Goal: Task Accomplishment & Management: Use online tool/utility

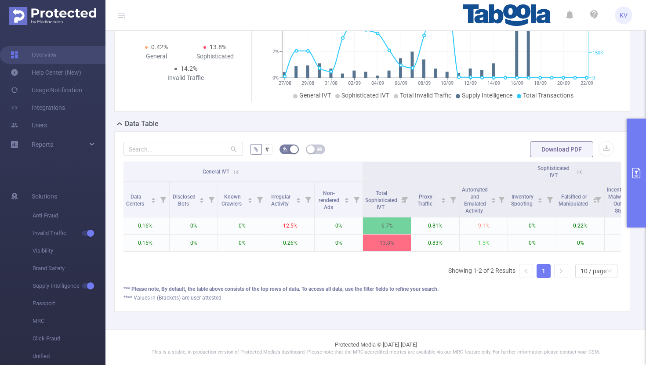
scroll to position [126, 0]
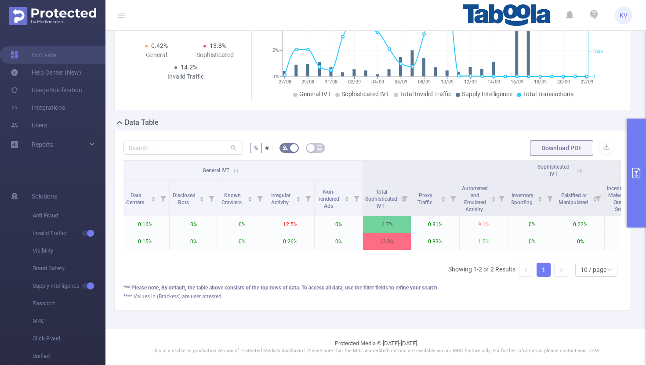
click at [236, 169] on icon at bounding box center [236, 171] width 8 height 8
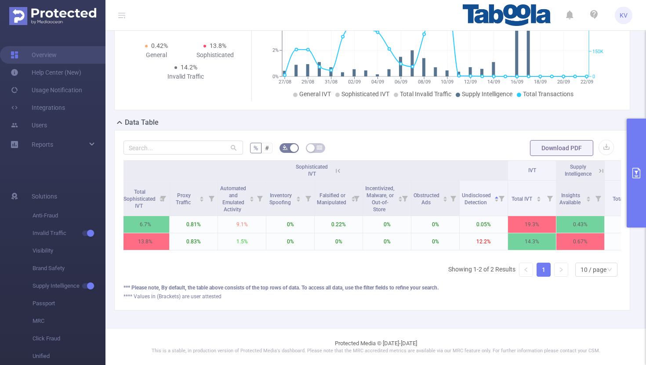
click at [602, 172] on icon at bounding box center [601, 171] width 8 height 8
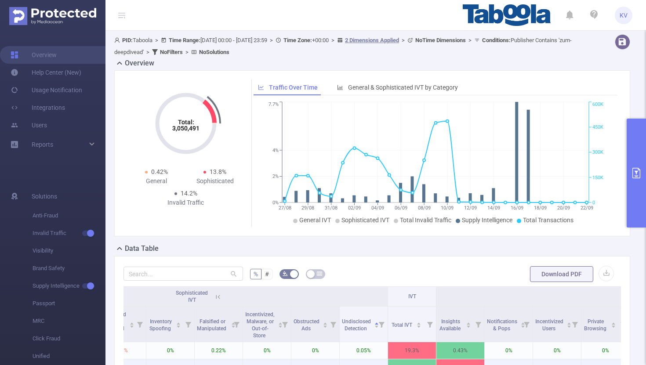
scroll to position [126, 0]
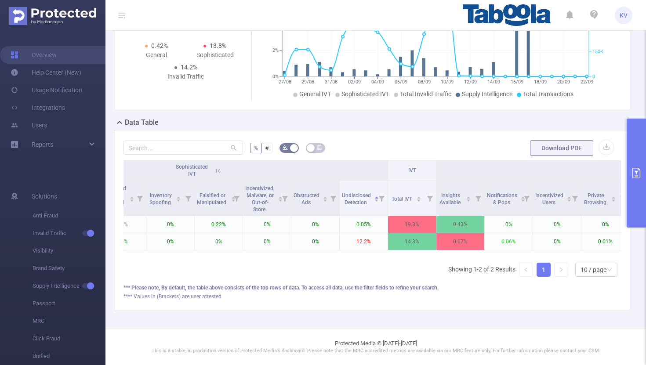
click at [217, 171] on icon at bounding box center [218, 171] width 8 height 8
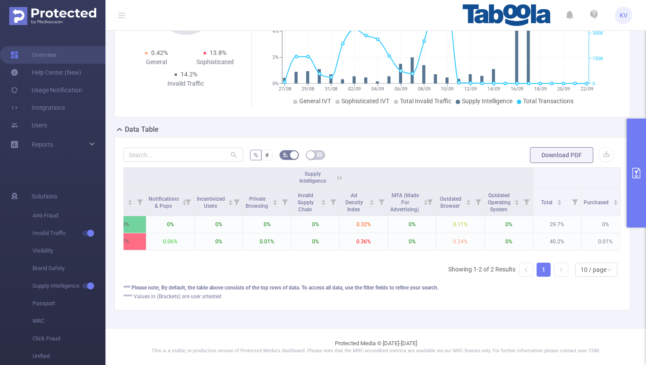
click at [339, 176] on icon at bounding box center [340, 178] width 8 height 8
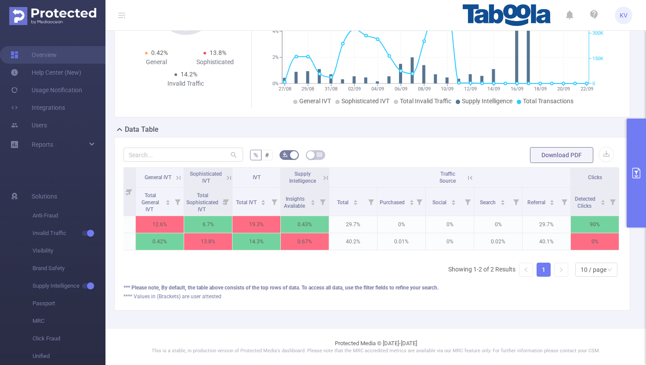
click at [470, 178] on icon at bounding box center [470, 178] width 8 height 8
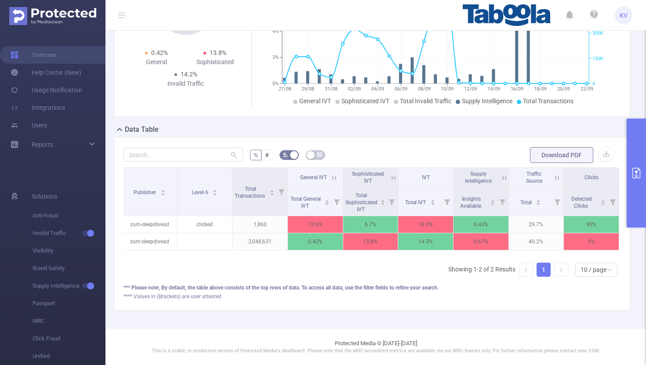
scroll to position [0, 2]
click at [394, 179] on icon at bounding box center [393, 178] width 8 height 8
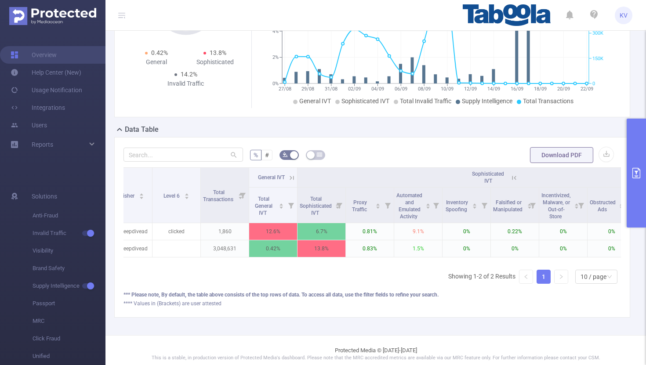
scroll to position [0, 0]
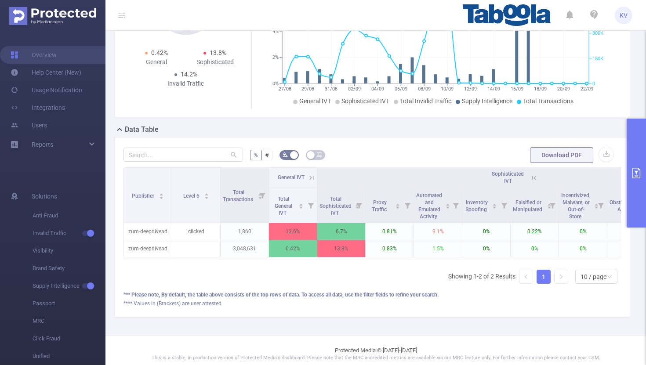
click at [311, 177] on icon at bounding box center [311, 178] width 8 height 8
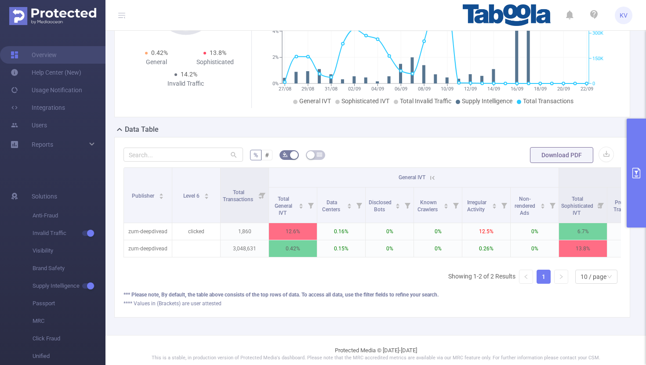
click at [434, 177] on icon at bounding box center [432, 178] width 8 height 8
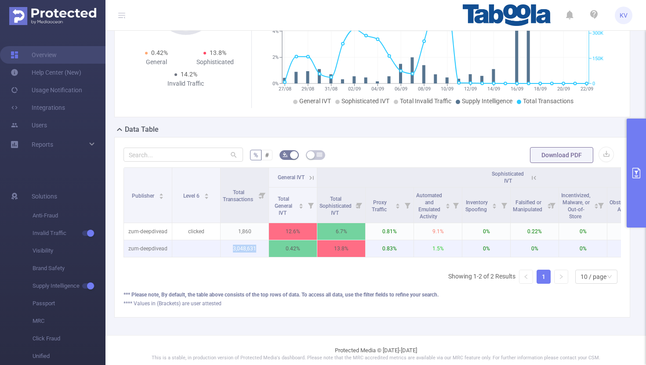
drag, startPoint x: 247, startPoint y: 249, endPoint x: 223, endPoint y: 248, distance: 24.2
click at [223, 248] on p "3,048,631" at bounding box center [244, 248] width 48 height 17
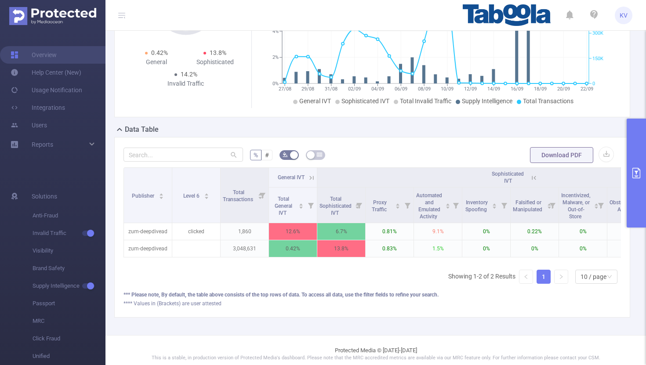
click at [312, 175] on icon at bounding box center [311, 178] width 8 height 8
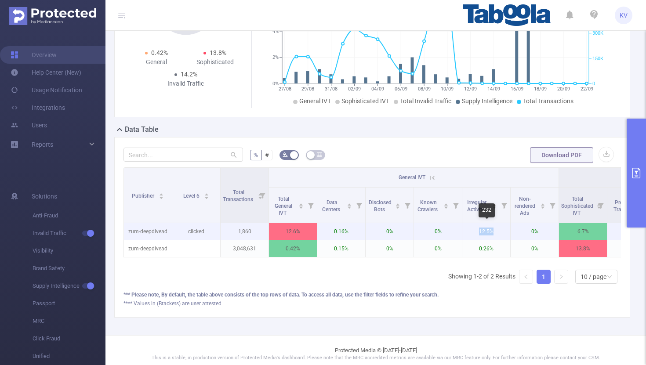
drag, startPoint x: 499, startPoint y: 233, endPoint x: 474, endPoint y: 233, distance: 25.0
click at [474, 233] on p "12.5%" at bounding box center [486, 231] width 48 height 17
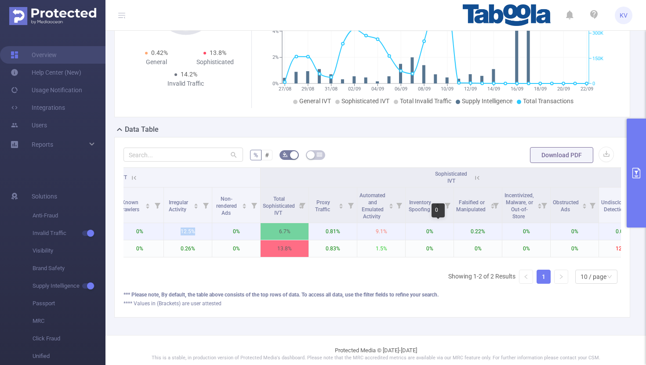
scroll to position [0, 300]
drag, startPoint x: 390, startPoint y: 233, endPoint x: 368, endPoint y: 229, distance: 22.3
click at [368, 229] on p "9.1%" at bounding box center [380, 231] width 48 height 17
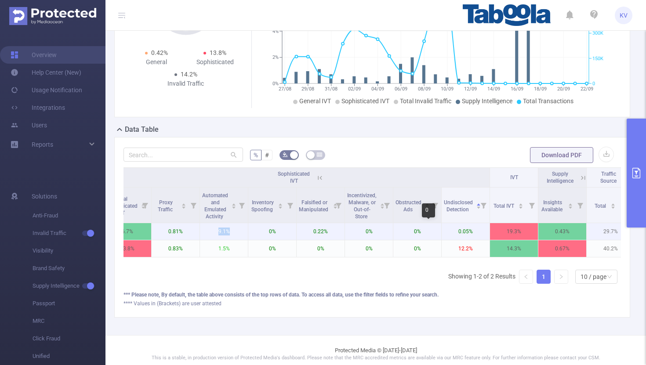
scroll to position [0, 520]
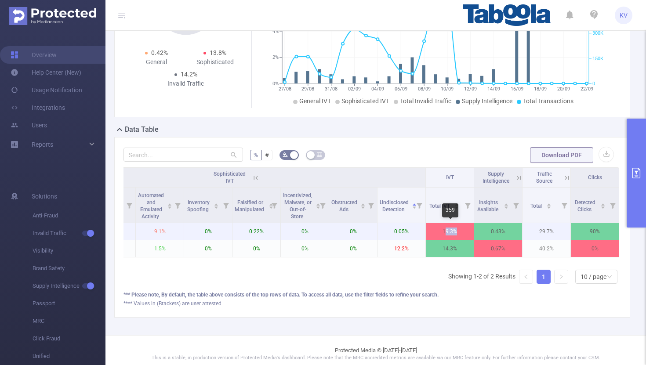
drag, startPoint x: 463, startPoint y: 233, endPoint x: 446, endPoint y: 233, distance: 17.1
click at [446, 233] on p "19.3%" at bounding box center [450, 231] width 48 height 17
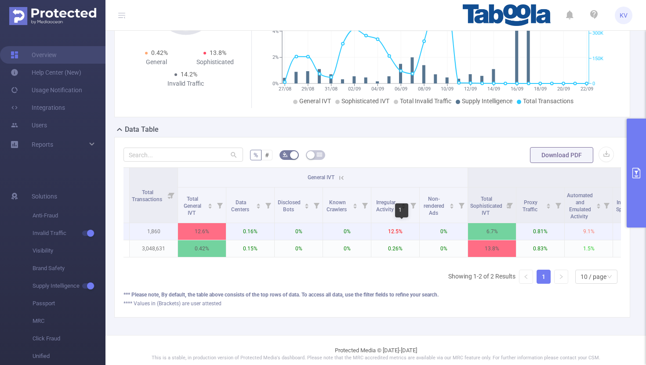
scroll to position [0, 0]
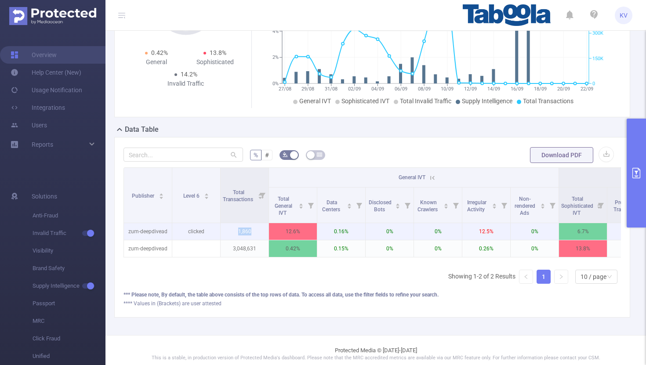
drag, startPoint x: 253, startPoint y: 232, endPoint x: 234, endPoint y: 232, distance: 19.8
click at [234, 232] on p "1,860" at bounding box center [244, 231] width 48 height 17
click at [244, 235] on p "1,860" at bounding box center [244, 231] width 48 height 17
click at [244, 230] on p "1,860" at bounding box center [244, 231] width 48 height 17
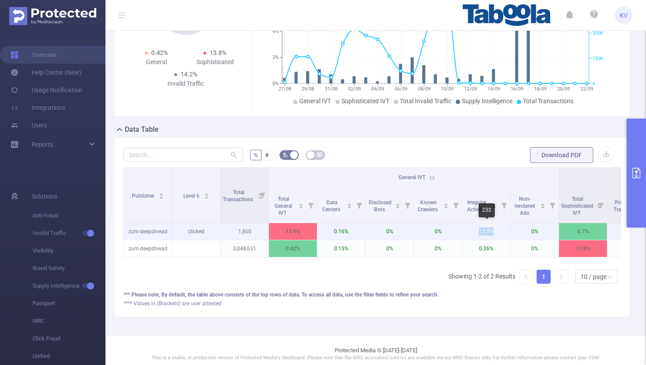
drag, startPoint x: 497, startPoint y: 233, endPoint x: 474, endPoint y: 234, distance: 22.8
click at [474, 234] on p "12.5%" at bounding box center [486, 231] width 48 height 17
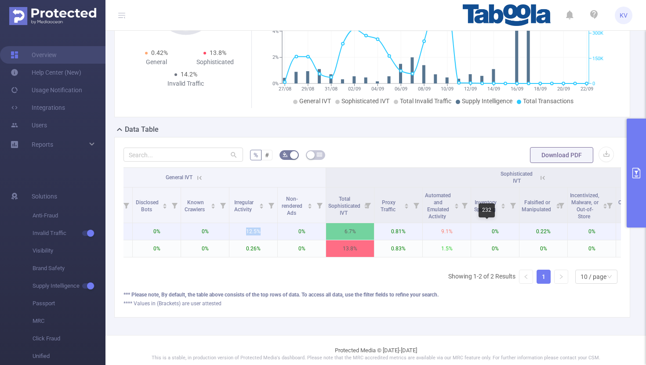
scroll to position [0, 235]
drag, startPoint x: 464, startPoint y: 231, endPoint x: 435, endPoint y: 231, distance: 28.5
click at [435, 231] on p "9.1%" at bounding box center [444, 231] width 48 height 17
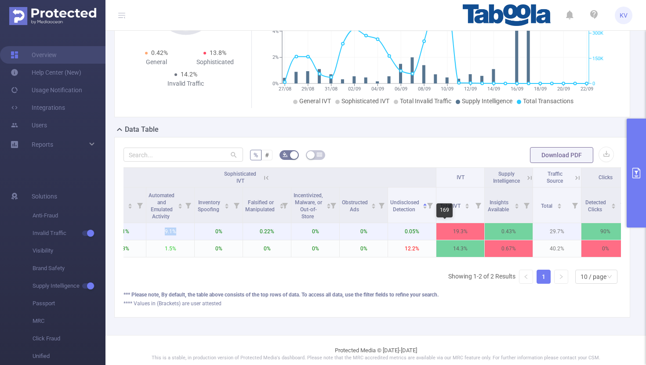
scroll to position [0, 520]
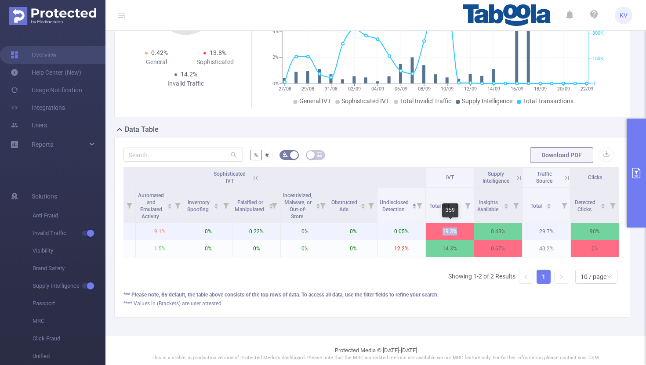
drag, startPoint x: 459, startPoint y: 233, endPoint x: 439, endPoint y: 231, distance: 20.2
click at [439, 231] on p "19.3%" at bounding box center [450, 231] width 48 height 17
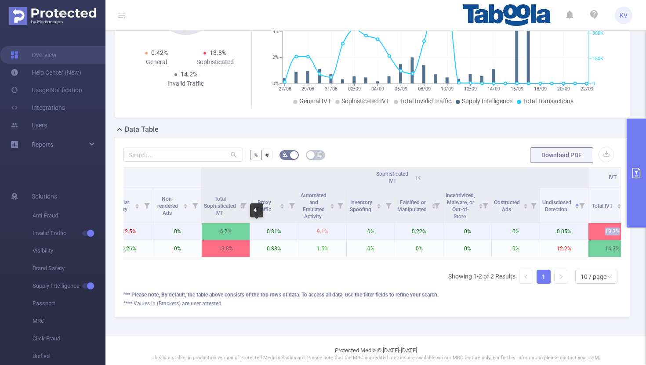
scroll to position [0, 303]
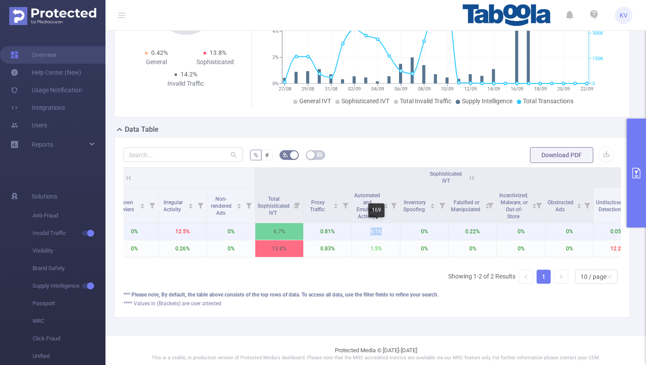
drag, startPoint x: 383, startPoint y: 233, endPoint x: 367, endPoint y: 232, distance: 15.4
click at [367, 232] on p "9.1%" at bounding box center [376, 231] width 48 height 17
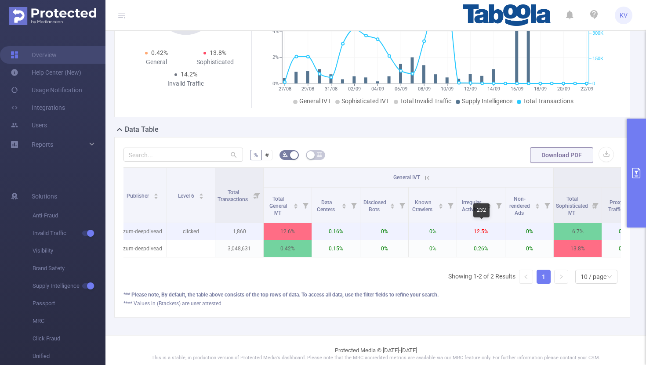
scroll to position [0, 0]
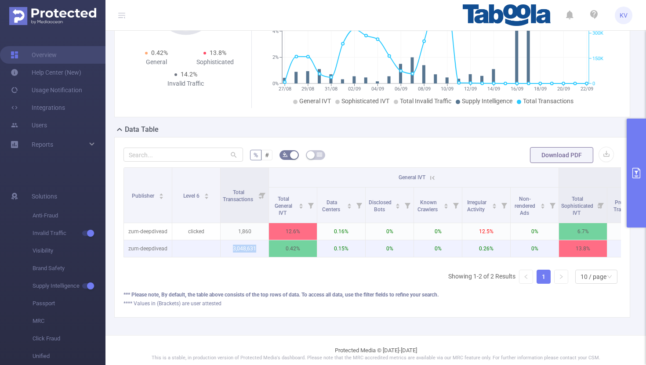
drag, startPoint x: 232, startPoint y: 249, endPoint x: 260, endPoint y: 249, distance: 27.7
click at [260, 249] on p "3,048,631" at bounding box center [244, 248] width 48 height 17
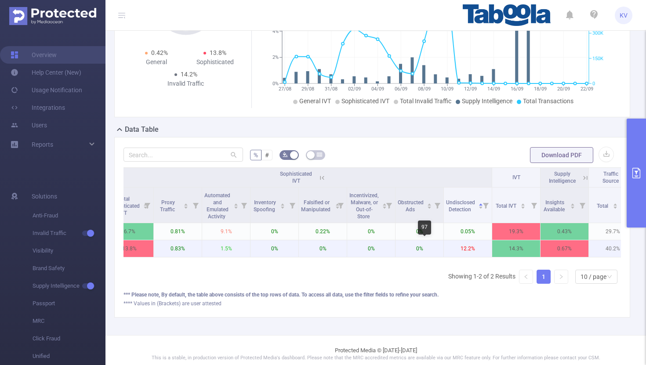
scroll to position [0, 454]
drag, startPoint x: 526, startPoint y: 250, endPoint x: 502, endPoint y: 247, distance: 24.3
click at [502, 247] on p "14.3%" at bounding box center [515, 248] width 48 height 17
drag, startPoint x: 478, startPoint y: 247, endPoint x: 459, endPoint y: 247, distance: 19.8
click at [459, 247] on p "12.2%" at bounding box center [467, 248] width 48 height 17
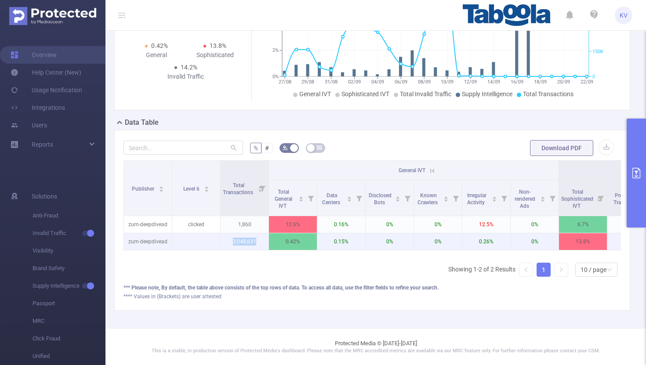
drag, startPoint x: 255, startPoint y: 242, endPoint x: 227, endPoint y: 240, distance: 27.8
click at [227, 240] on p "3,048,631" at bounding box center [244, 241] width 48 height 17
copy p "3,048,631"
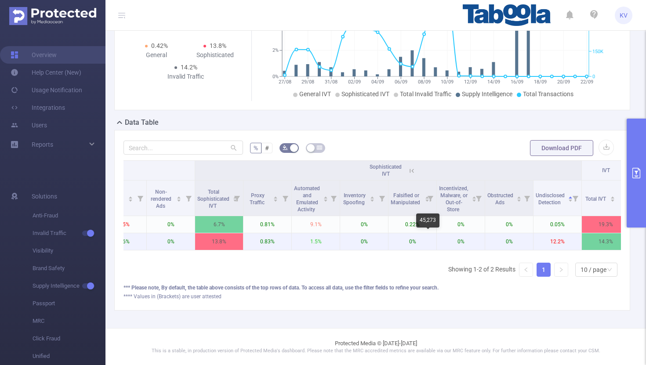
scroll to position [0, 366]
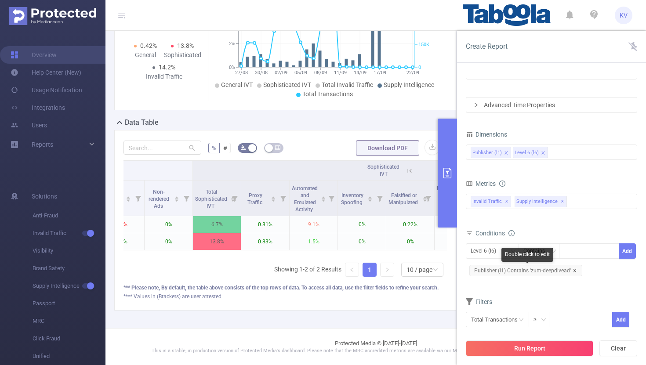
click at [575, 271] on span "Publisher (l1) Contains 'zum-deepdivead'" at bounding box center [525, 270] width 113 height 11
click at [574, 270] on icon "icon: close" at bounding box center [574, 270] width 4 height 4
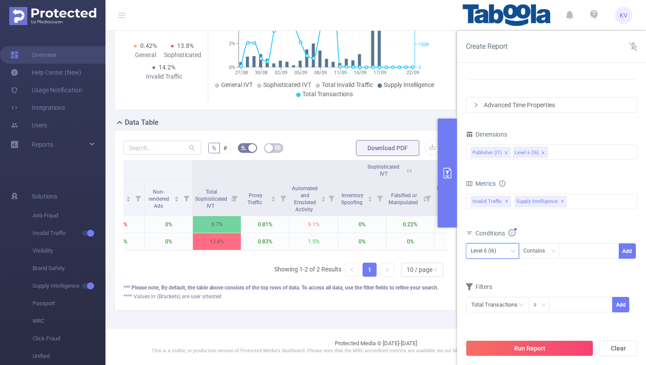
click at [513, 251] on icon "icon: down" at bounding box center [512, 251] width 5 height 5
click at [488, 272] on li "Publisher (l1)" at bounding box center [492, 269] width 53 height 14
click at [591, 250] on div at bounding box center [588, 251] width 51 height 14
paste input "rollingdigital-publicvery"
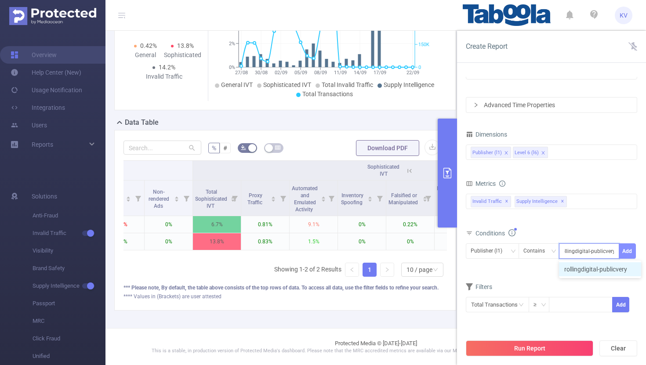
type input "rollingdigital-publicvery"
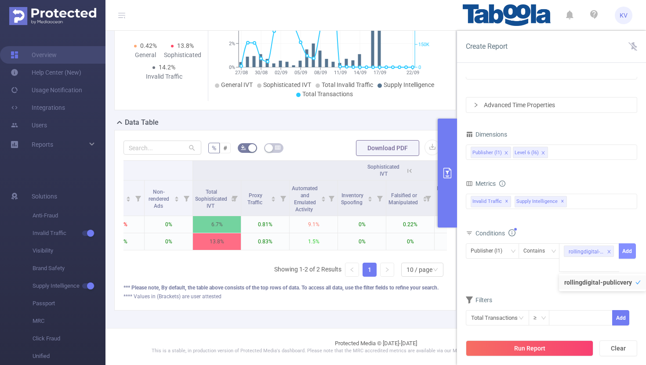
scroll to position [0, 0]
click at [629, 256] on button "Add" at bounding box center [626, 250] width 17 height 15
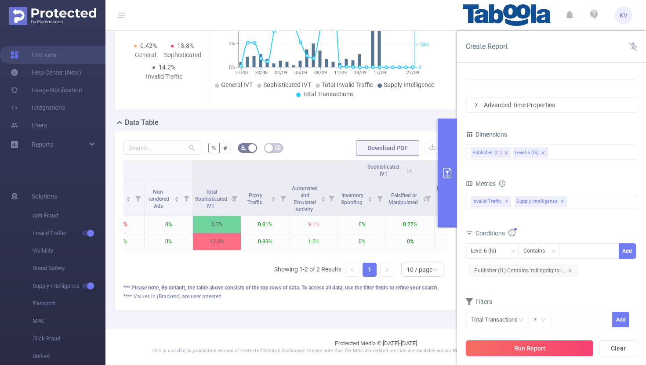
click at [534, 347] on button "Run Report" at bounding box center [529, 348] width 127 height 16
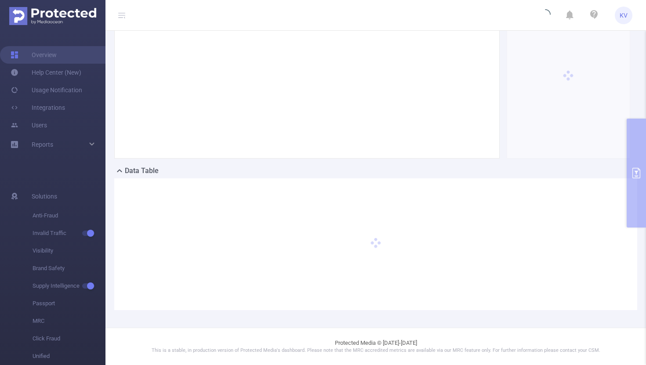
scroll to position [77, 0]
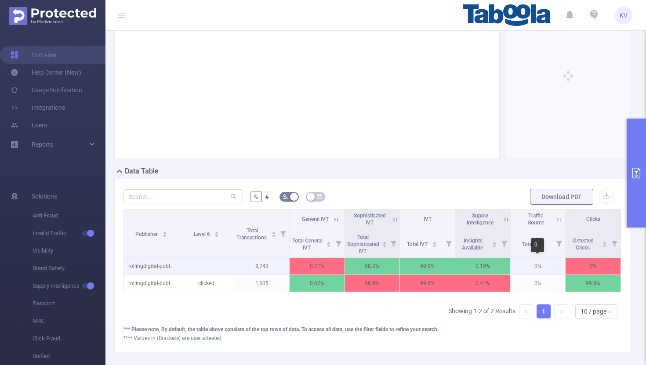
scroll to position [0, 2]
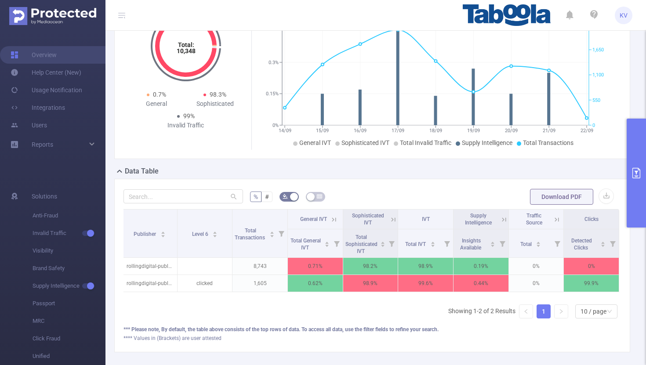
click at [334, 218] on icon at bounding box center [334, 220] width 8 height 8
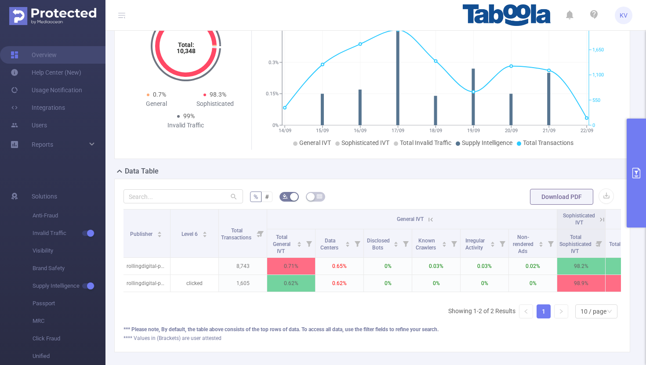
click at [602, 221] on icon at bounding box center [602, 220] width 8 height 8
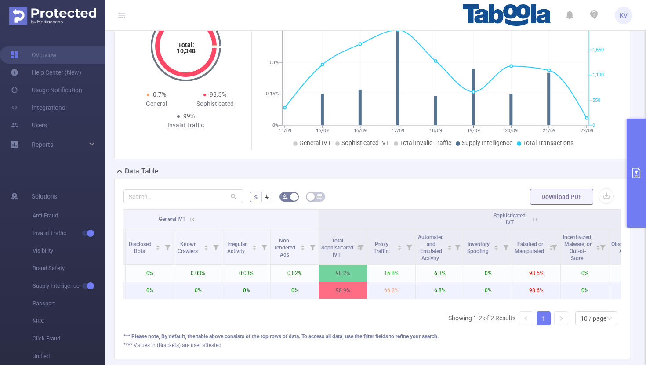
scroll to position [0, 0]
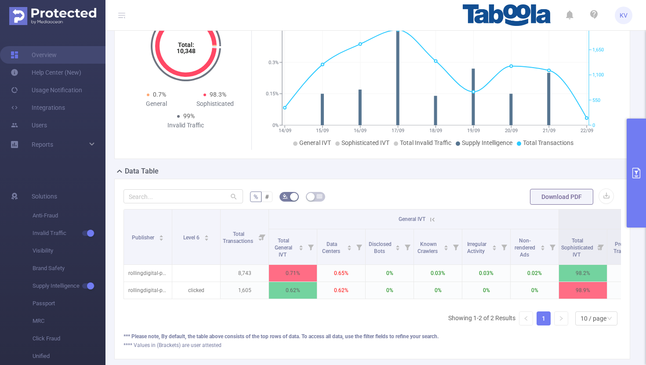
click at [432, 220] on icon at bounding box center [432, 220] width 8 height 8
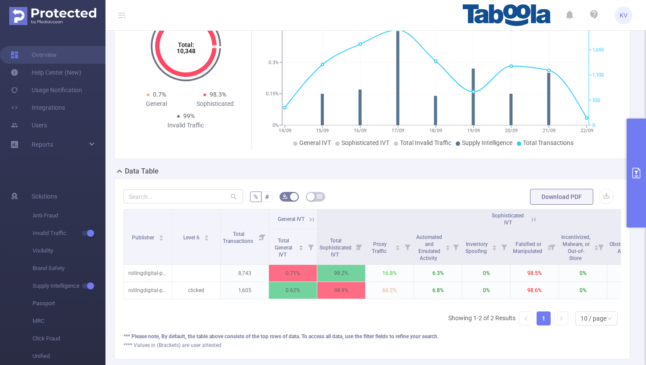
click at [530, 220] on icon at bounding box center [534, 220] width 8 height 8
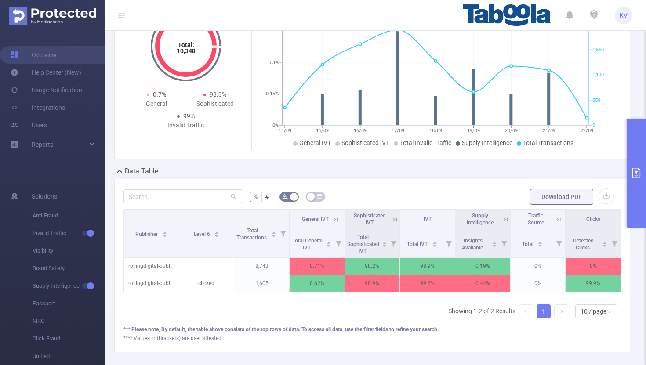
click at [396, 218] on icon at bounding box center [395, 220] width 8 height 8
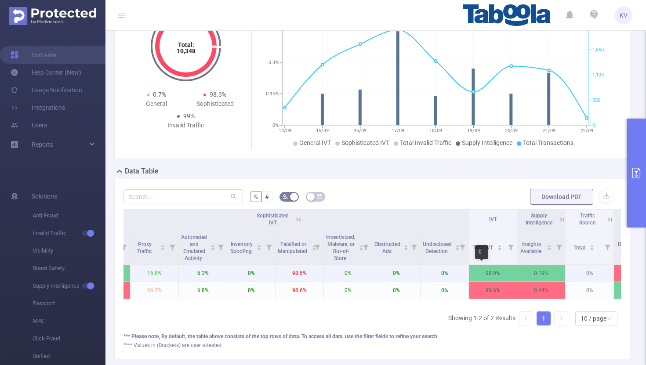
scroll to position [0, 235]
drag, startPoint x: 505, startPoint y: 275, endPoint x: 481, endPoint y: 275, distance: 23.3
click at [481, 275] on p "98.9%" at bounding box center [492, 273] width 48 height 17
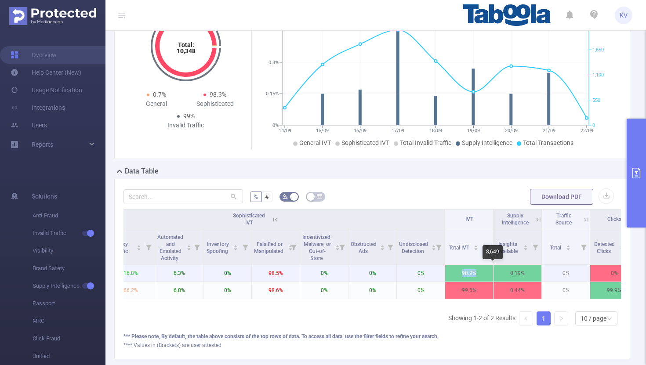
scroll to position [0, 278]
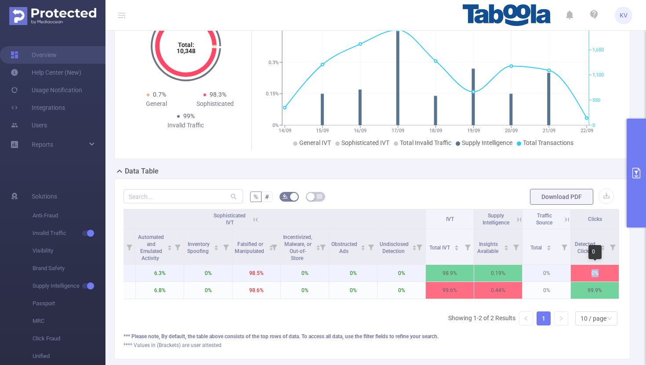
drag, startPoint x: 604, startPoint y: 276, endPoint x: 586, endPoint y: 276, distance: 18.0
click at [586, 276] on p "0%" at bounding box center [595, 273] width 48 height 17
click at [578, 276] on p "0%" at bounding box center [595, 273] width 48 height 17
drag, startPoint x: 601, startPoint y: 272, endPoint x: 589, endPoint y: 272, distance: 11.4
click at [589, 272] on p "0%" at bounding box center [595, 273] width 48 height 17
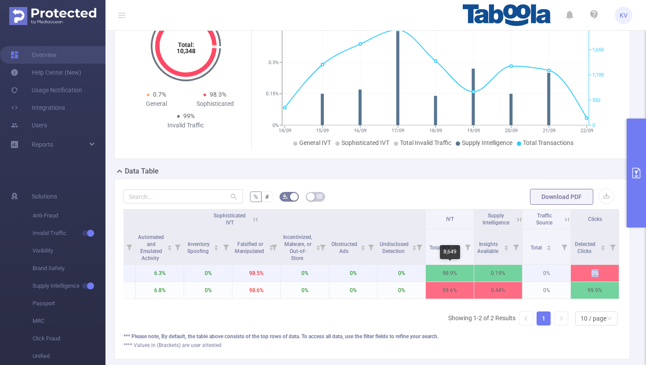
scroll to position [0, 0]
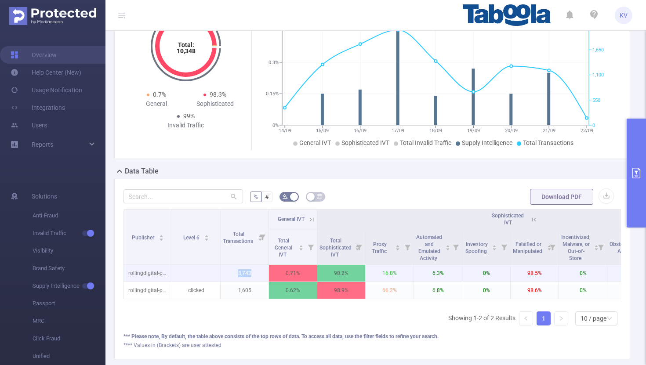
drag, startPoint x: 256, startPoint y: 273, endPoint x: 232, endPoint y: 273, distance: 23.7
click at [232, 273] on p "8,743" at bounding box center [244, 273] width 48 height 17
click at [254, 273] on p "8,743" at bounding box center [244, 273] width 48 height 17
drag, startPoint x: 254, startPoint y: 273, endPoint x: 236, endPoint y: 273, distance: 18.0
click at [236, 273] on p "8,743" at bounding box center [244, 273] width 48 height 17
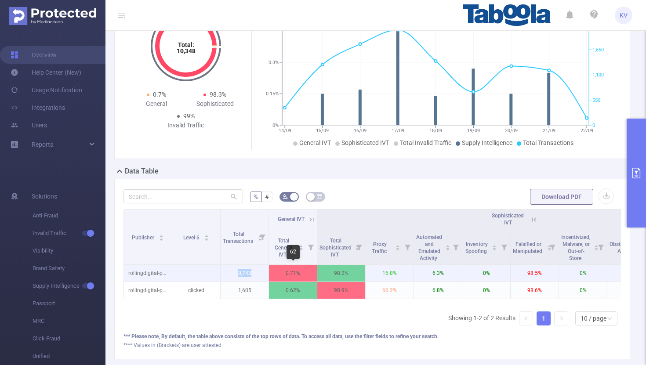
scroll to position [0, 278]
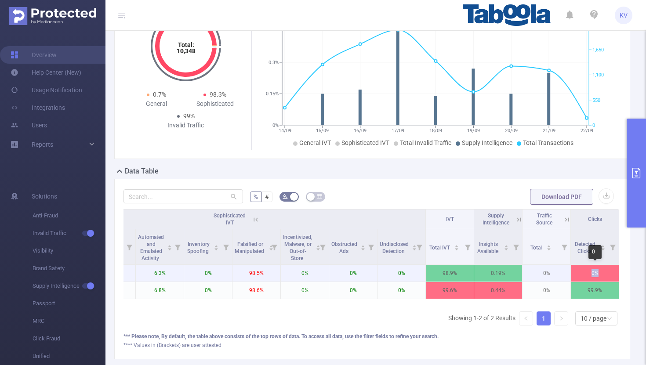
drag, startPoint x: 606, startPoint y: 272, endPoint x: 584, endPoint y: 272, distance: 21.5
click at [584, 272] on p "0%" at bounding box center [595, 273] width 48 height 17
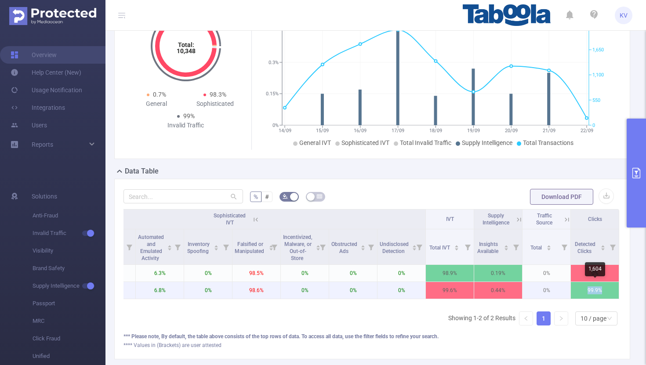
drag, startPoint x: 605, startPoint y: 290, endPoint x: 587, endPoint y: 290, distance: 18.0
click at [587, 290] on p "99.9%" at bounding box center [595, 290] width 48 height 17
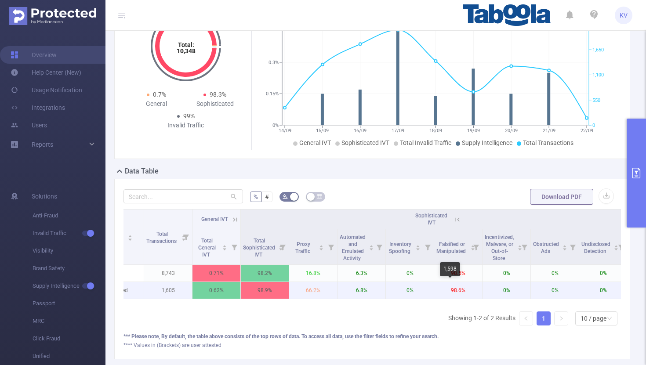
scroll to position [0, 0]
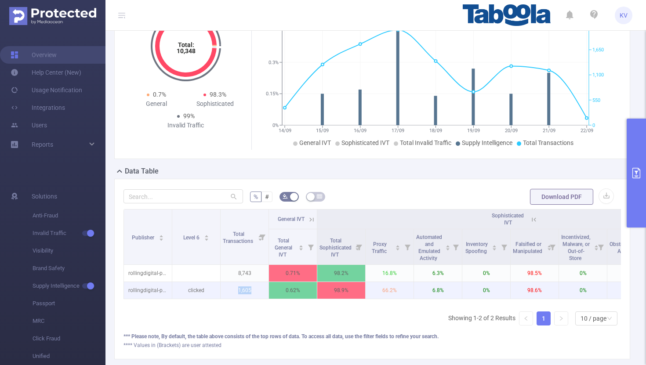
drag, startPoint x: 257, startPoint y: 290, endPoint x: 233, endPoint y: 290, distance: 23.7
click at [233, 290] on p "1,605" at bounding box center [244, 290] width 48 height 17
drag, startPoint x: 211, startPoint y: 291, endPoint x: 185, endPoint y: 291, distance: 25.5
click at [185, 291] on p "clicked" at bounding box center [196, 290] width 48 height 17
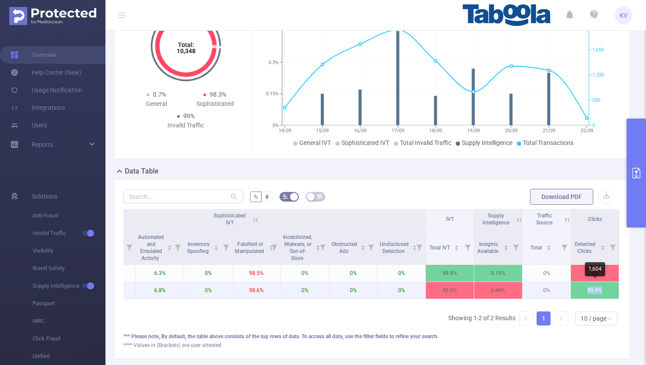
drag, startPoint x: 607, startPoint y: 290, endPoint x: 586, endPoint y: 290, distance: 20.2
click at [586, 290] on p "99.9%" at bounding box center [595, 290] width 48 height 17
click at [581, 289] on p "99.9%" at bounding box center [595, 290] width 48 height 17
drag, startPoint x: 459, startPoint y: 290, endPoint x: 436, endPoint y: 290, distance: 23.3
click at [436, 290] on p "99.6%" at bounding box center [450, 290] width 48 height 17
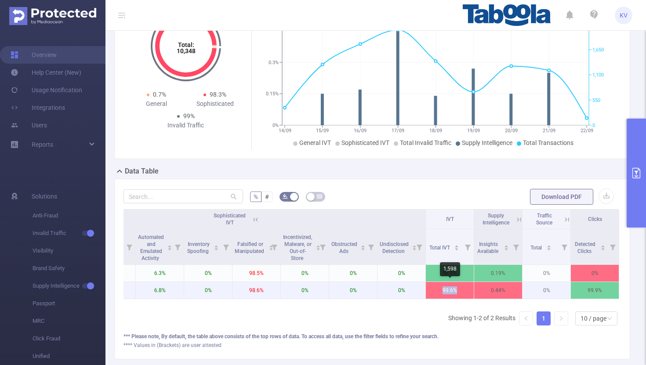
scroll to position [0, 0]
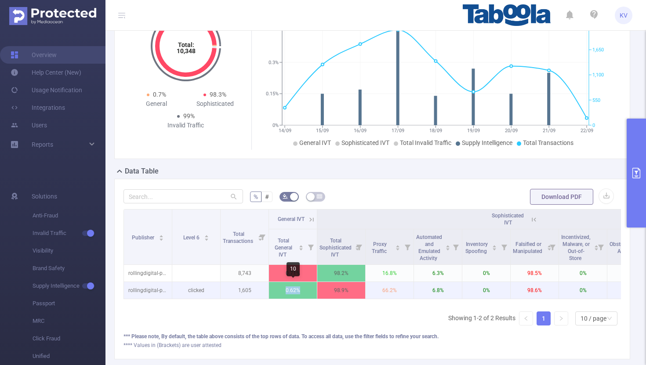
drag, startPoint x: 304, startPoint y: 289, endPoint x: 285, endPoint y: 289, distance: 18.9
click at [285, 289] on p "0.62%" at bounding box center [293, 290] width 48 height 17
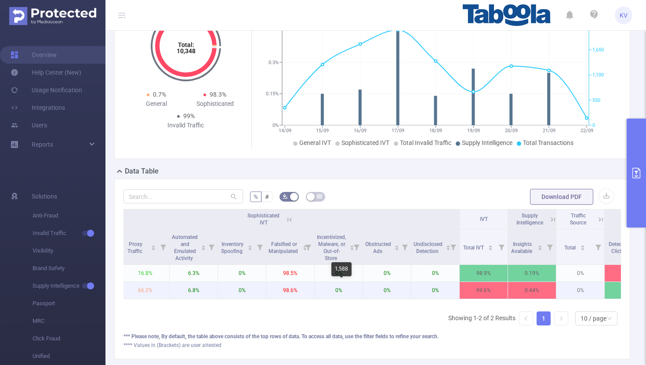
scroll to position [0, 278]
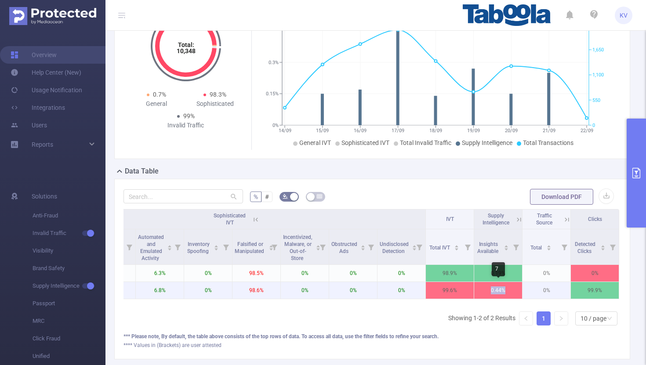
drag, startPoint x: 508, startPoint y: 293, endPoint x: 489, endPoint y: 293, distance: 19.3
click at [489, 293] on p "0.44%" at bounding box center [498, 290] width 48 height 17
drag, startPoint x: 606, startPoint y: 290, endPoint x: 582, endPoint y: 290, distance: 24.6
click at [582, 290] on p "99.9%" at bounding box center [595, 290] width 48 height 17
drag, startPoint x: 267, startPoint y: 289, endPoint x: 241, endPoint y: 292, distance: 26.5
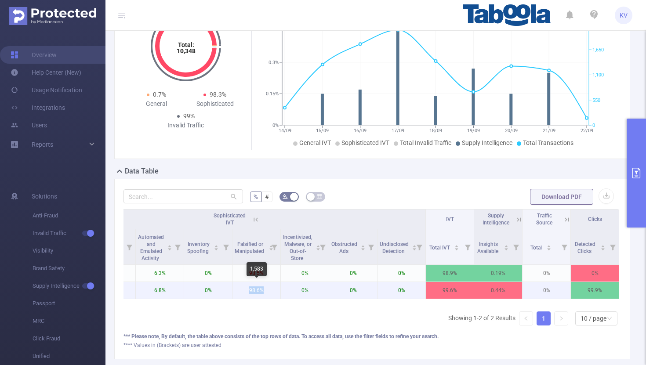
click at [240, 292] on p "98.6%" at bounding box center [256, 290] width 48 height 17
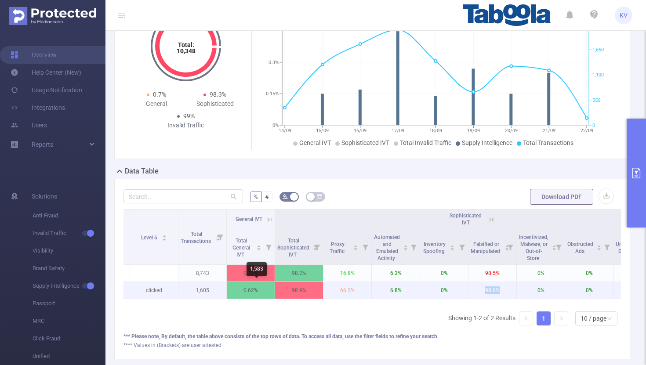
scroll to position [0, 0]
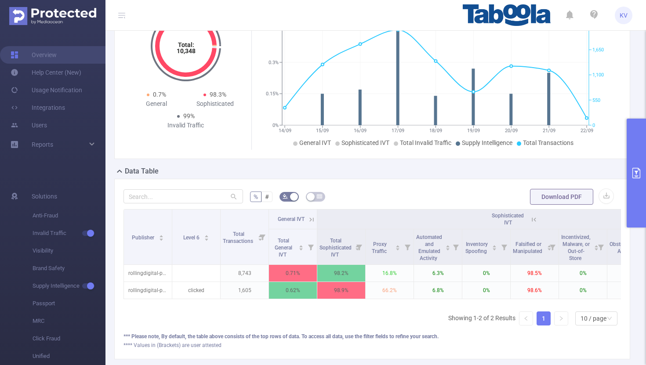
click at [312, 220] on icon at bounding box center [311, 220] width 8 height 8
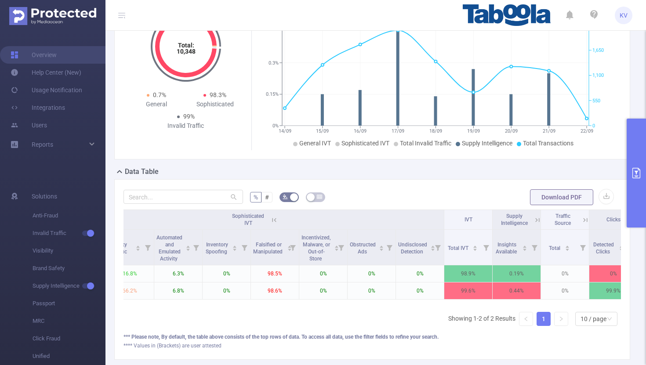
scroll to position [0, 520]
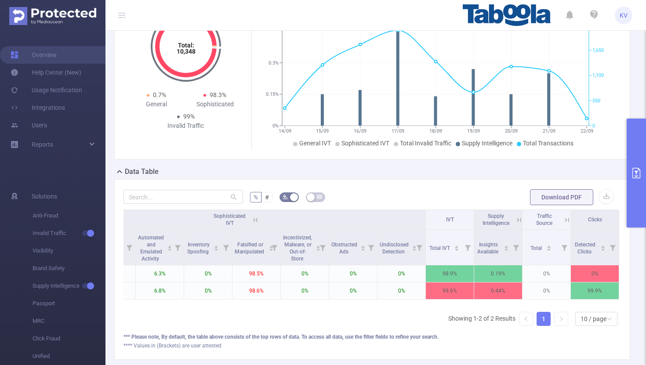
click at [255, 219] on icon at bounding box center [256, 220] width 8 height 8
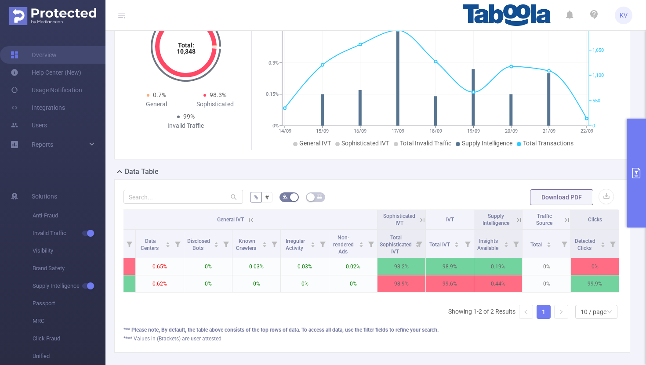
click at [251, 218] on icon at bounding box center [251, 220] width 8 height 8
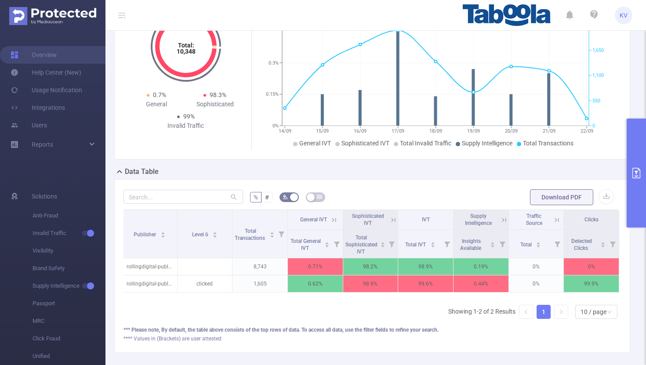
scroll to position [0, 2]
drag, startPoint x: 274, startPoint y: 283, endPoint x: 250, endPoint y: 283, distance: 24.2
click at [250, 283] on p "1,605" at bounding box center [259, 283] width 55 height 17
drag, startPoint x: 272, startPoint y: 265, endPoint x: 246, endPoint y: 266, distance: 26.4
click at [246, 266] on p "8,743" at bounding box center [259, 266] width 55 height 17
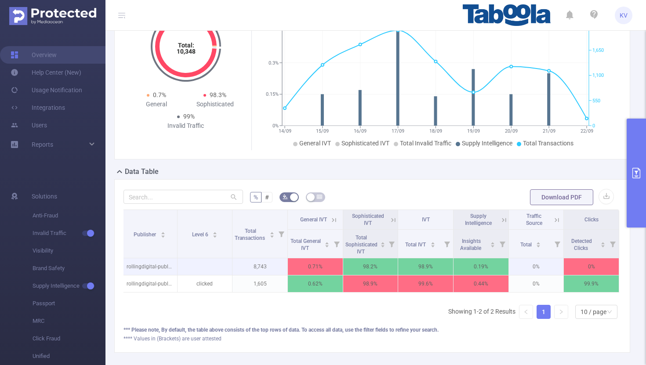
click at [268, 267] on p "8,743" at bounding box center [259, 266] width 55 height 17
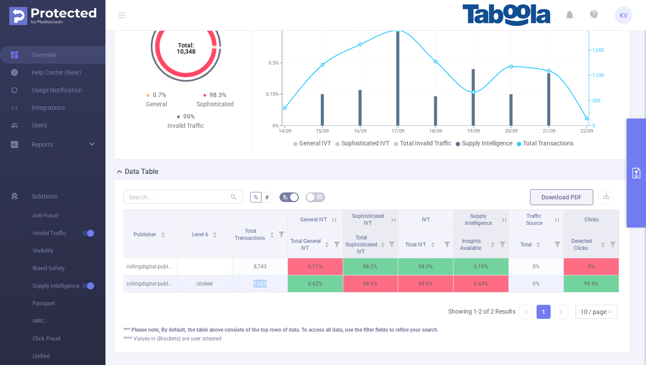
drag, startPoint x: 274, startPoint y: 283, endPoint x: 243, endPoint y: 283, distance: 30.3
click at [243, 283] on p "1,605" at bounding box center [259, 283] width 55 height 17
click at [601, 285] on p "99.9%" at bounding box center [590, 283] width 55 height 17
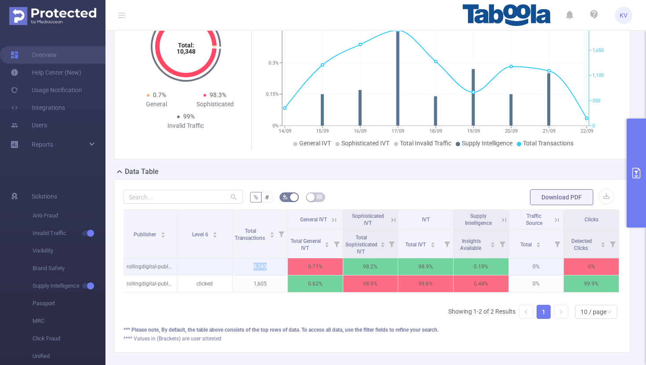
drag, startPoint x: 273, startPoint y: 268, endPoint x: 246, endPoint y: 268, distance: 27.2
click at [246, 268] on p "8,743" at bounding box center [259, 266] width 55 height 17
click at [270, 265] on p "8,743" at bounding box center [259, 266] width 55 height 17
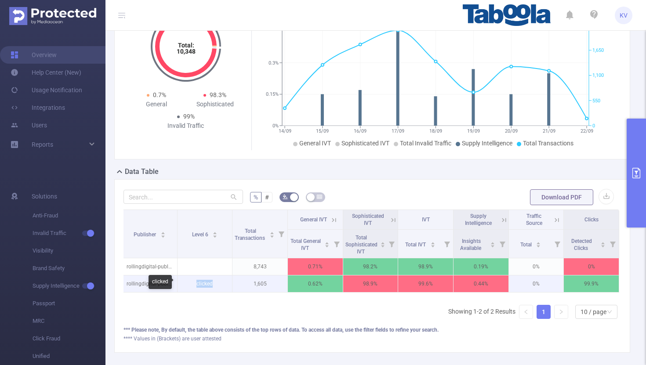
drag, startPoint x: 220, startPoint y: 285, endPoint x: 193, endPoint y: 284, distance: 26.4
click at [193, 284] on p "clicked" at bounding box center [204, 283] width 55 height 17
drag, startPoint x: 270, startPoint y: 284, endPoint x: 246, endPoint y: 284, distance: 23.7
click at [246, 284] on p "1,605" at bounding box center [259, 283] width 55 height 17
click at [272, 284] on p "1,605" at bounding box center [259, 283] width 55 height 17
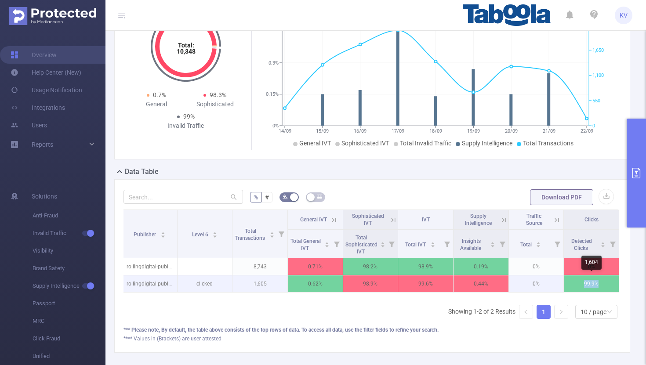
drag, startPoint x: 605, startPoint y: 285, endPoint x: 581, endPoint y: 284, distance: 24.2
click at [581, 284] on p "99.9%" at bounding box center [590, 283] width 55 height 17
click at [608, 283] on p "99.9%" at bounding box center [590, 283] width 55 height 17
drag, startPoint x: 601, startPoint y: 285, endPoint x: 587, endPoint y: 285, distance: 14.1
click at [587, 285] on p "99.9%" at bounding box center [590, 283] width 55 height 17
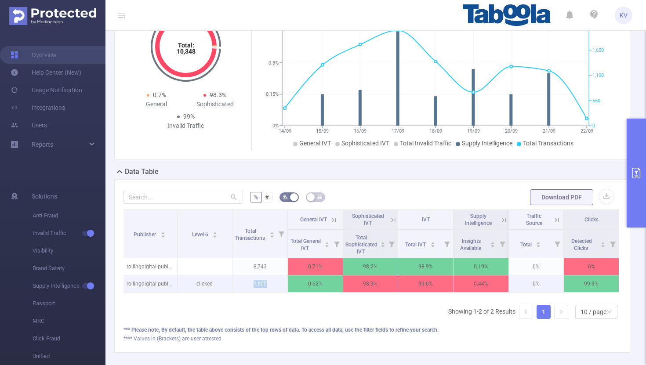
drag, startPoint x: 271, startPoint y: 284, endPoint x: 242, endPoint y: 284, distance: 29.4
click at [242, 284] on p "1,605" at bounding box center [259, 283] width 55 height 17
click at [503, 218] on icon at bounding box center [504, 220] width 8 height 8
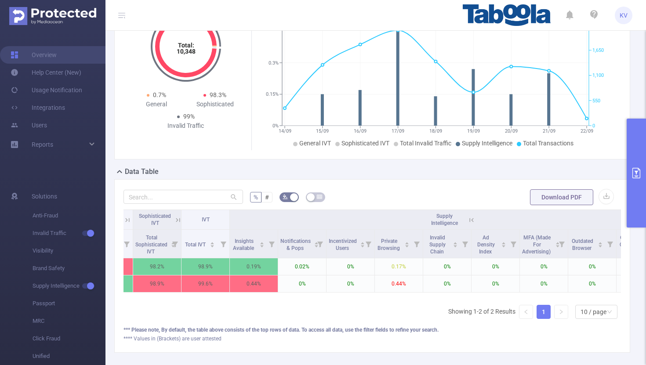
scroll to position [0, 0]
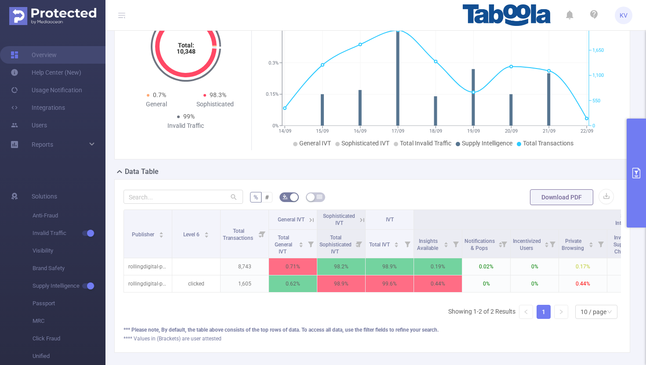
click at [363, 221] on icon at bounding box center [362, 220] width 8 height 8
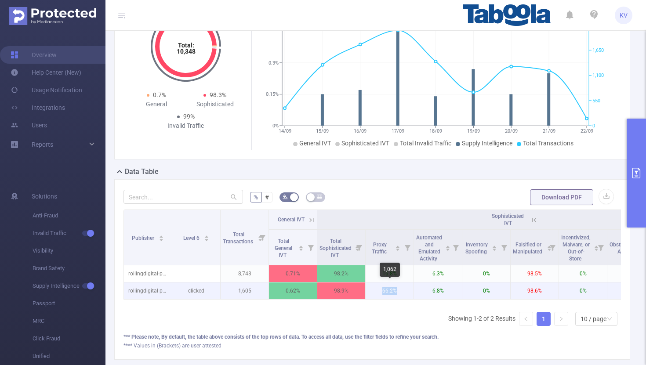
drag, startPoint x: 402, startPoint y: 289, endPoint x: 376, endPoint y: 289, distance: 26.8
click at [376, 289] on p "66.2%" at bounding box center [389, 290] width 48 height 17
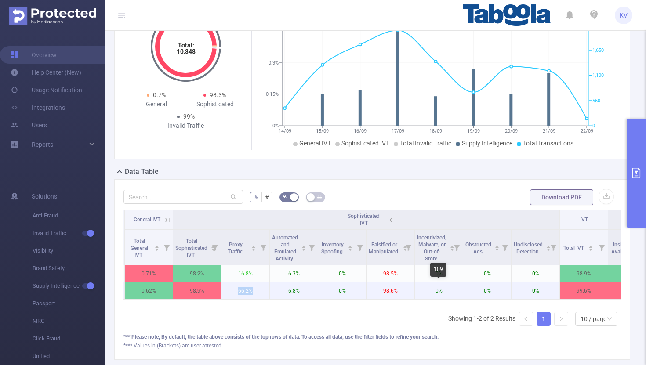
scroll to position [0, 145]
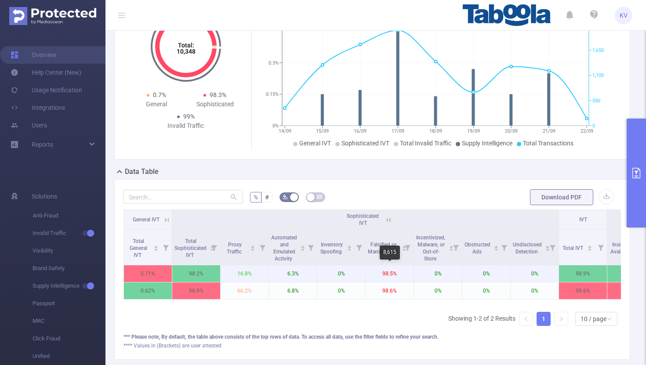
click at [406, 268] on p "98.5%" at bounding box center [389, 273] width 48 height 17
drag, startPoint x: 401, startPoint y: 275, endPoint x: 374, endPoint y: 274, distance: 26.4
click at [374, 274] on p "98.5%" at bounding box center [389, 273] width 48 height 17
click at [402, 276] on p "98.5%" at bounding box center [389, 273] width 48 height 17
drag, startPoint x: 443, startPoint y: 273, endPoint x: 422, endPoint y: 273, distance: 21.1
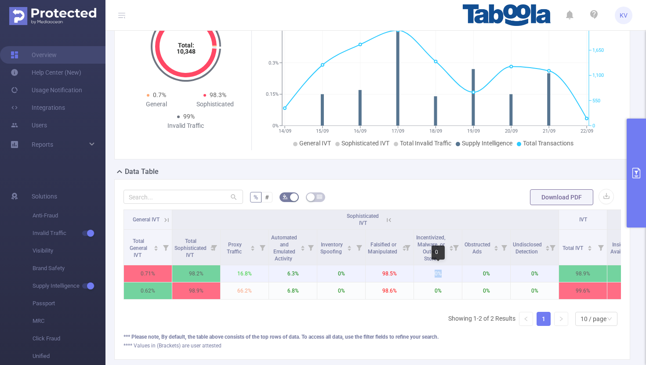
click at [422, 273] on p "0%" at bounding box center [438, 273] width 48 height 17
drag, startPoint x: 496, startPoint y: 274, endPoint x: 467, endPoint y: 271, distance: 29.1
click at [467, 271] on p "0%" at bounding box center [486, 273] width 48 height 17
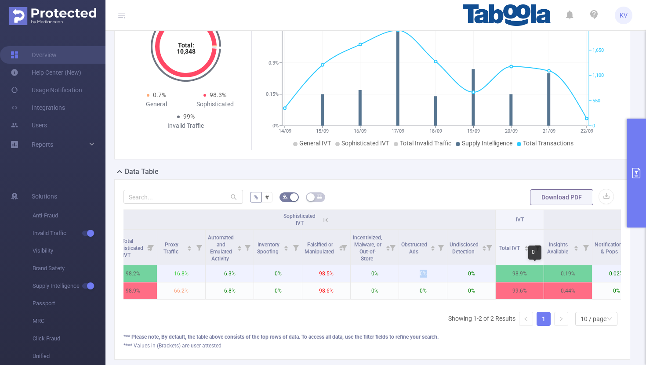
scroll to position [0, 246]
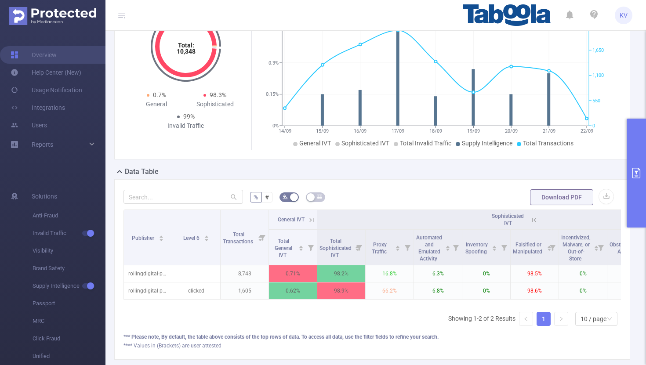
click at [532, 219] on icon at bounding box center [533, 220] width 4 height 4
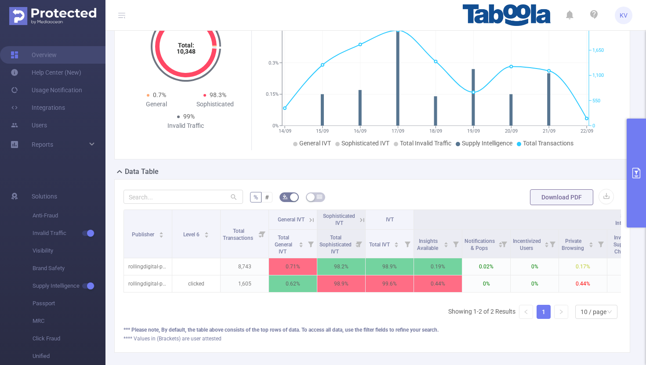
click at [311, 218] on icon at bounding box center [311, 220] width 8 height 8
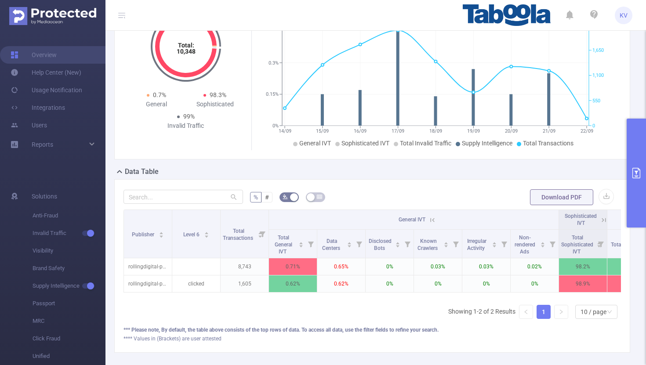
click at [433, 219] on icon at bounding box center [432, 220] width 8 height 8
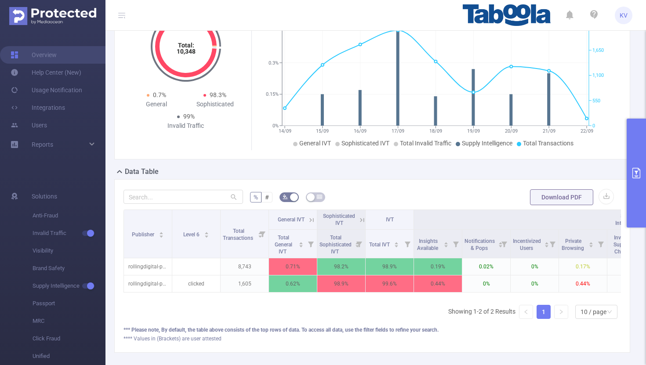
click at [313, 218] on icon at bounding box center [312, 220] width 4 height 4
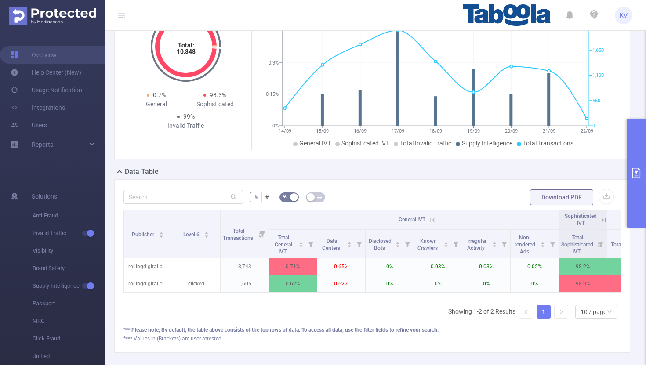
click at [434, 219] on icon at bounding box center [432, 220] width 8 height 8
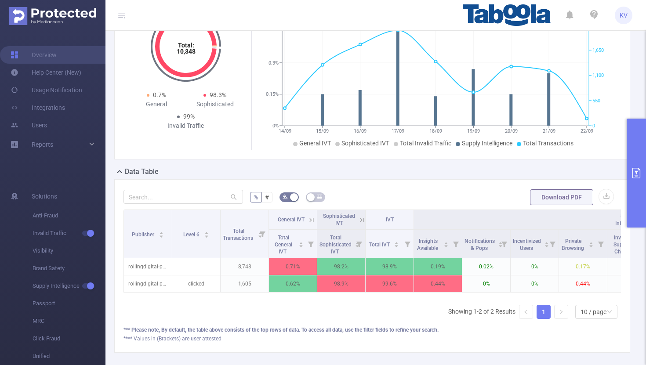
click at [362, 220] on icon at bounding box center [362, 220] width 8 height 8
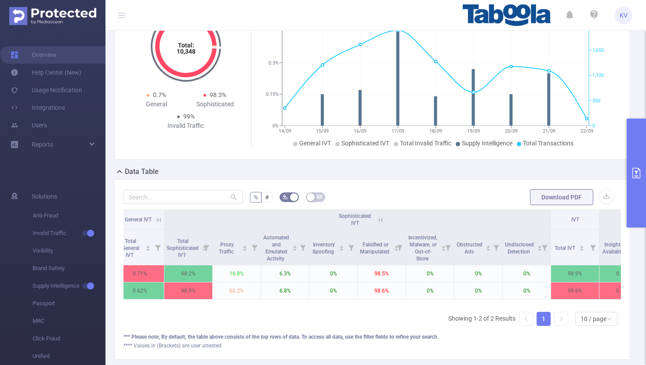
scroll to position [0, 154]
click at [382, 222] on icon at bounding box center [380, 220] width 8 height 8
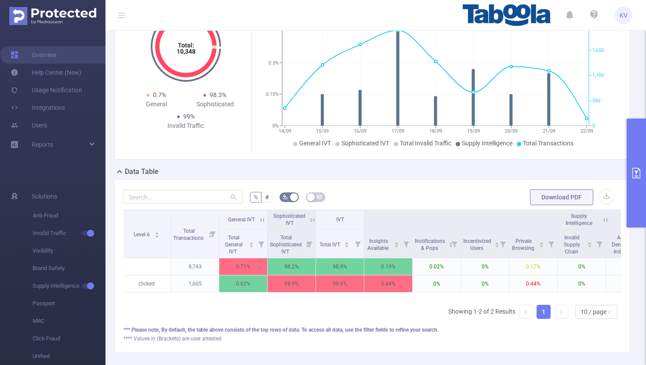
scroll to position [0, 0]
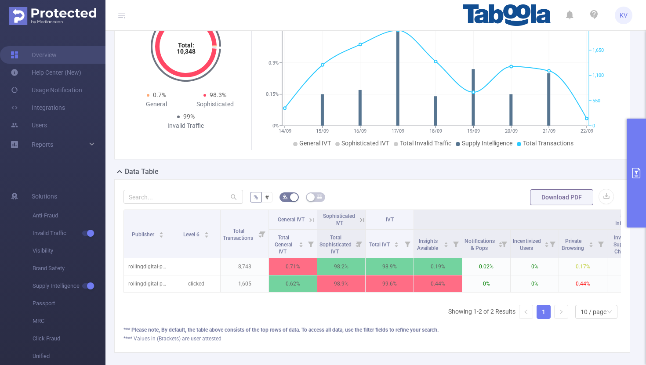
click at [362, 219] on icon at bounding box center [362, 220] width 8 height 8
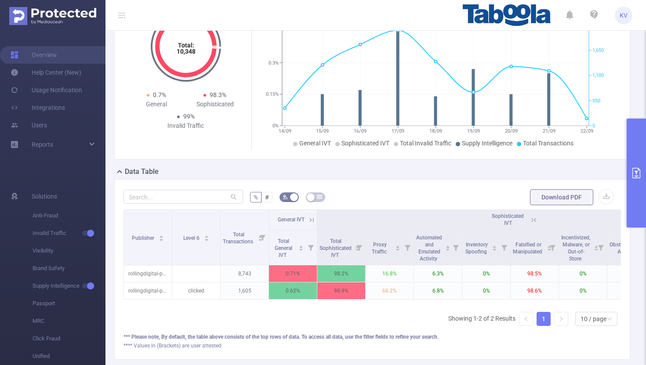
click at [530, 218] on icon at bounding box center [534, 220] width 8 height 8
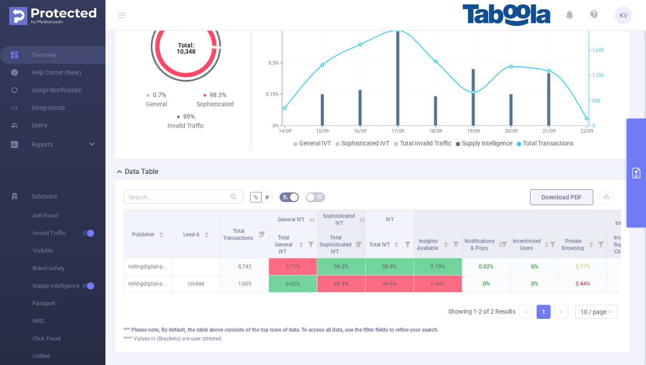
click at [359, 219] on icon at bounding box center [362, 220] width 8 height 8
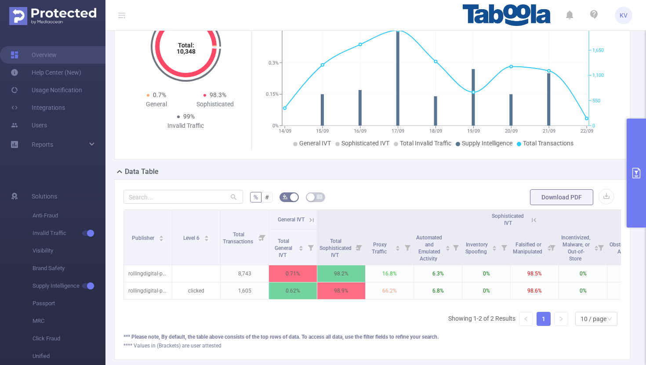
click at [313, 219] on icon at bounding box center [311, 220] width 8 height 8
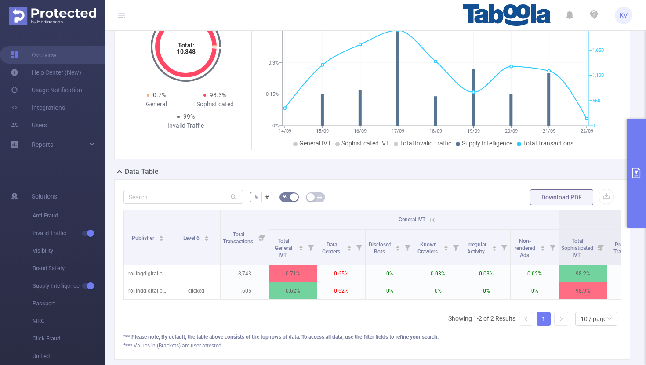
click at [433, 220] on icon at bounding box center [432, 220] width 8 height 8
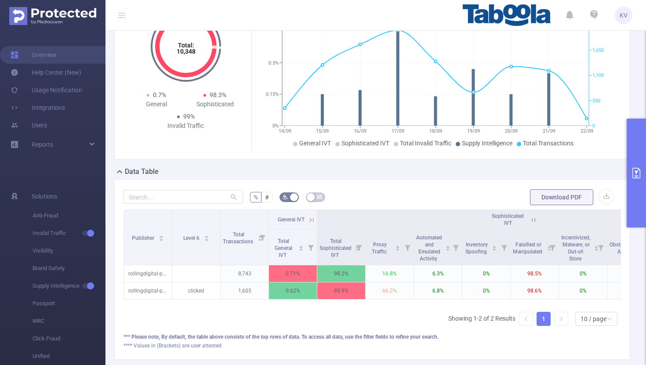
click at [538, 221] on th "Sophisticated IVT" at bounding box center [510, 220] width 386 height 20
click at [532, 220] on icon at bounding box center [534, 220] width 8 height 8
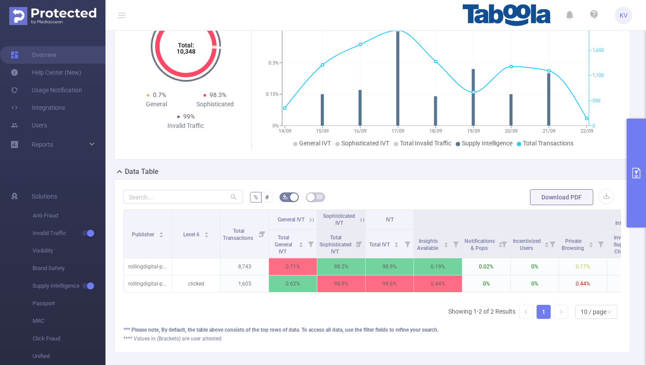
click at [361, 219] on icon at bounding box center [362, 220] width 8 height 8
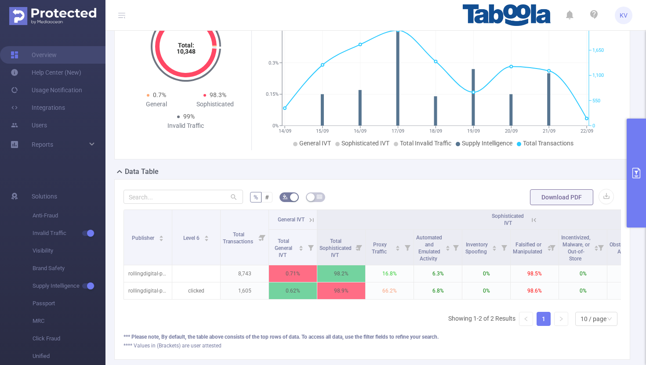
click at [534, 218] on icon at bounding box center [534, 220] width 8 height 8
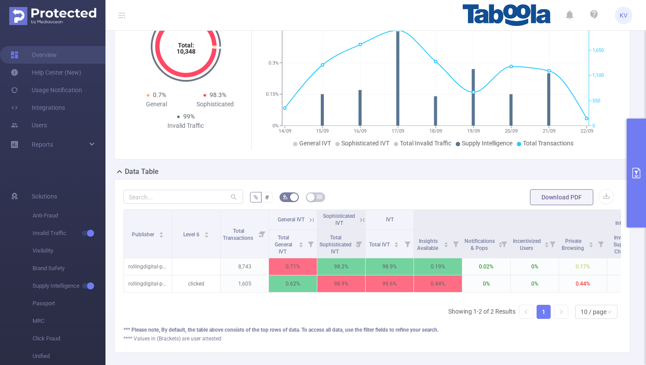
click at [360, 220] on icon at bounding box center [362, 220] width 8 height 8
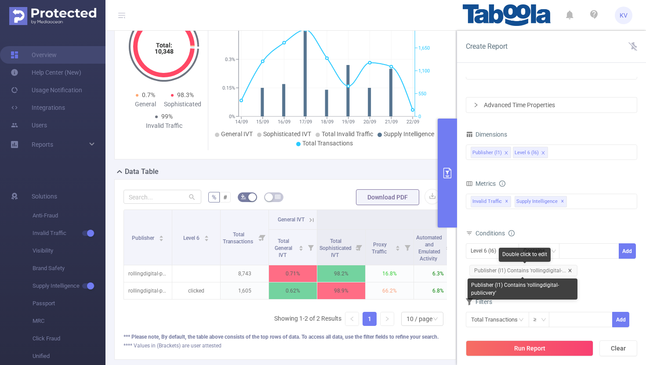
click at [568, 269] on icon "icon: close" at bounding box center [569, 270] width 3 height 3
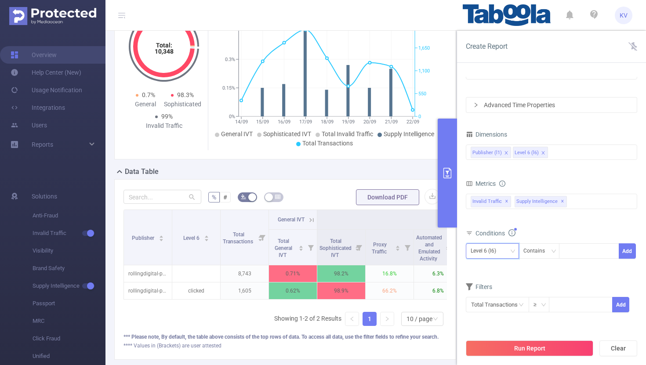
click at [511, 251] on icon "icon: down" at bounding box center [512, 251] width 5 height 5
click at [497, 271] on li "Publisher (l1)" at bounding box center [492, 269] width 53 height 14
click at [575, 249] on div at bounding box center [588, 251] width 51 height 14
paste input "airfind-weatherradarhome-topnews"
type input "airfind-weatherradarhome-topnews"
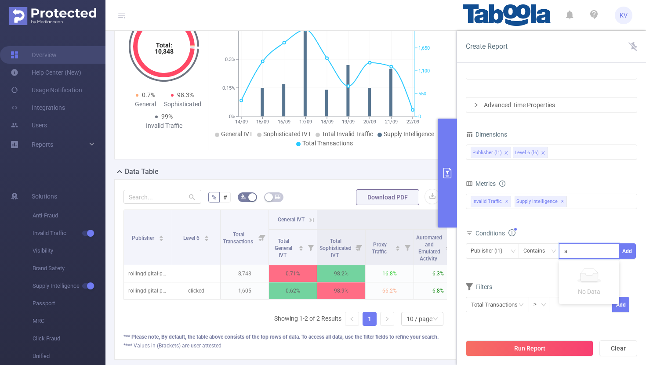
scroll to position [0, 33]
click at [585, 266] on li "airfind-weatherradarhome-topnews" at bounding box center [617, 269] width 117 height 14
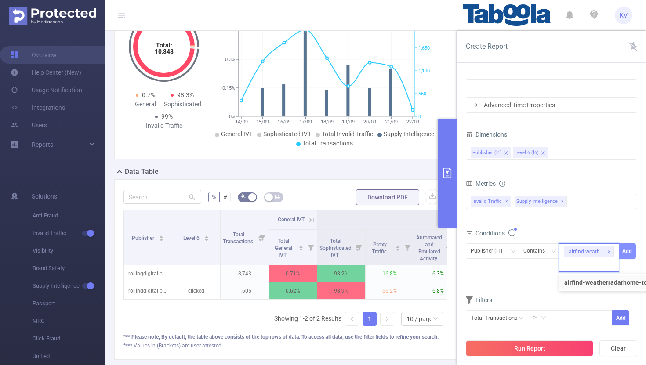
click at [631, 253] on button "Add" at bounding box center [626, 250] width 17 height 15
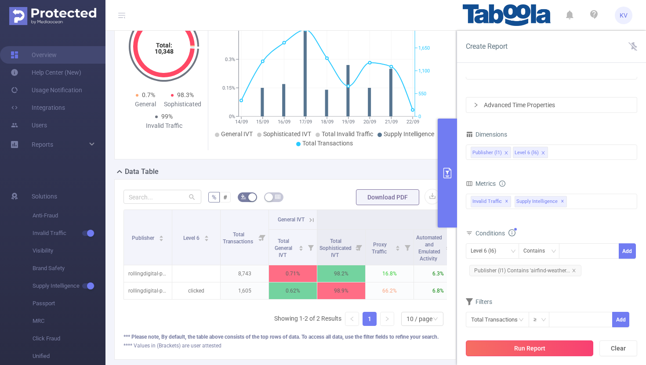
click at [521, 351] on button "Run Report" at bounding box center [529, 348] width 127 height 16
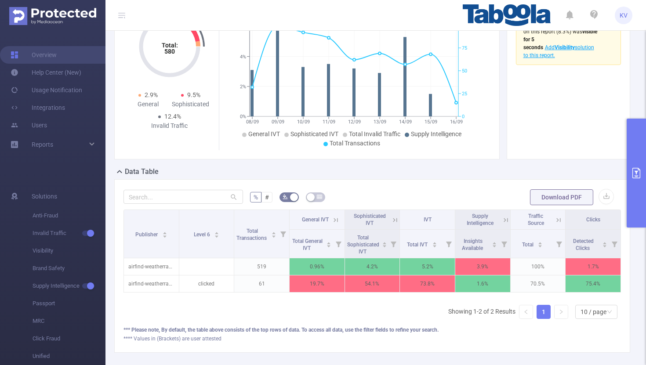
click at [396, 223] on icon at bounding box center [395, 220] width 8 height 8
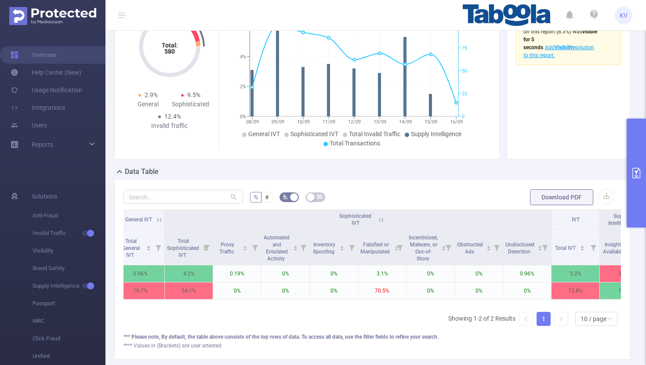
scroll to position [0, 146]
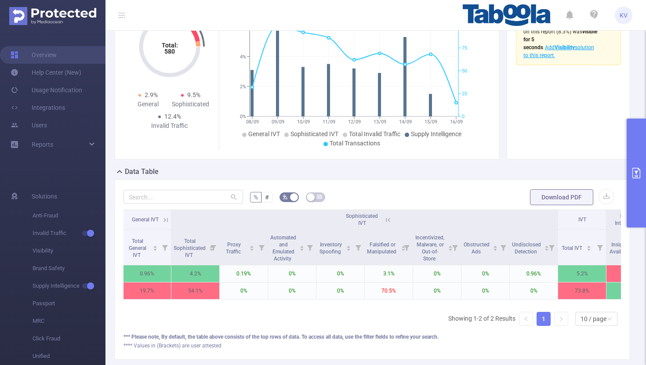
click at [166, 221] on icon at bounding box center [166, 220] width 8 height 8
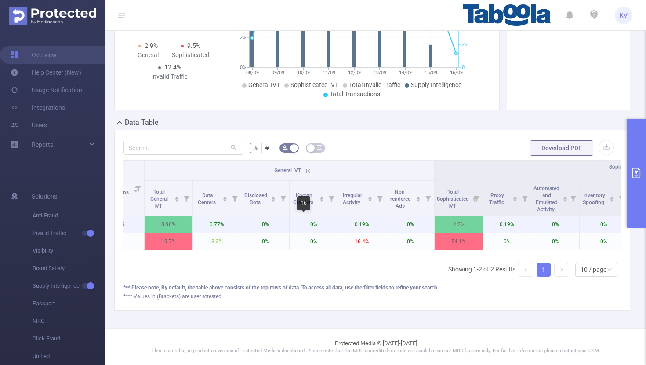
scroll to position [0, 0]
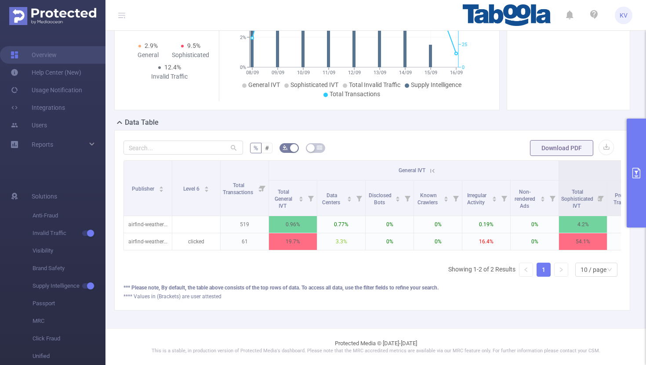
click at [432, 169] on icon at bounding box center [432, 171] width 8 height 8
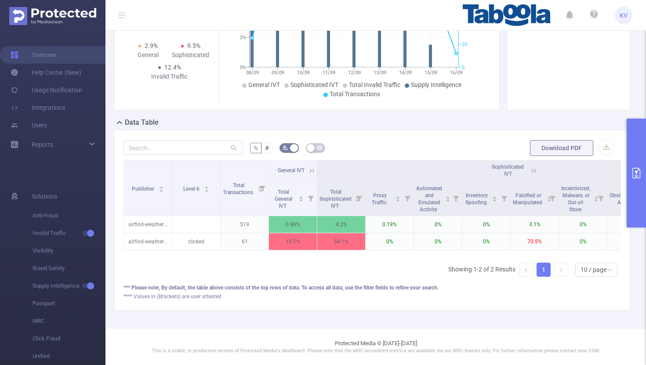
click at [530, 171] on icon at bounding box center [534, 171] width 8 height 8
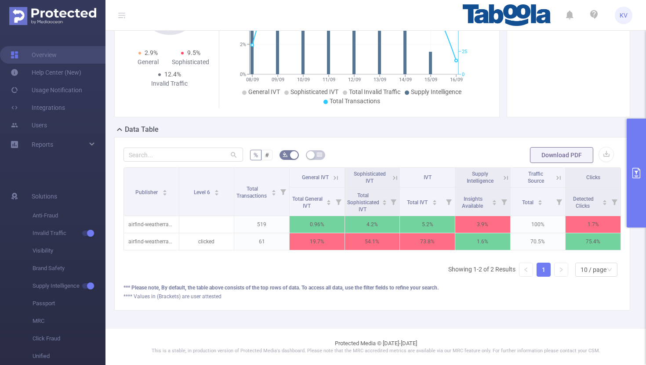
click at [337, 179] on icon at bounding box center [336, 178] width 8 height 8
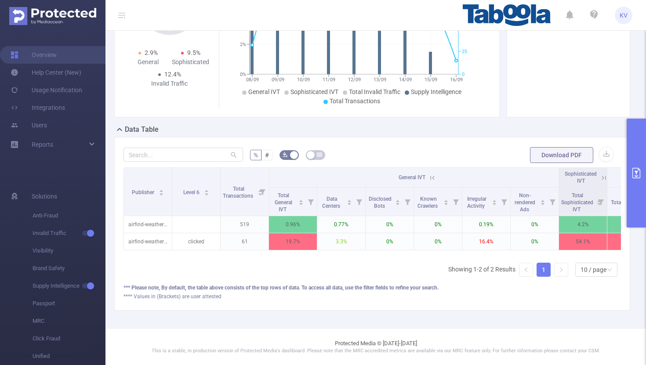
click at [429, 179] on icon at bounding box center [432, 178] width 8 height 8
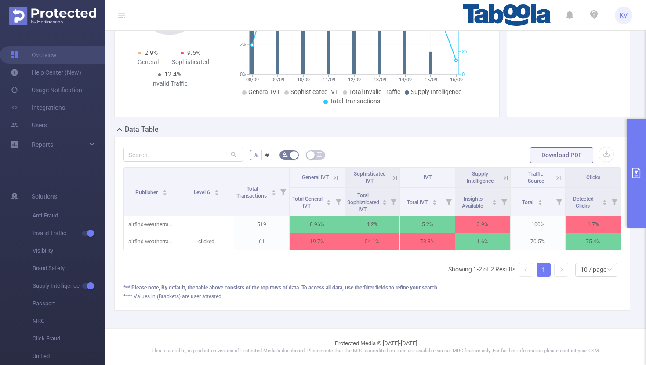
click at [506, 176] on icon at bounding box center [506, 178] width 8 height 8
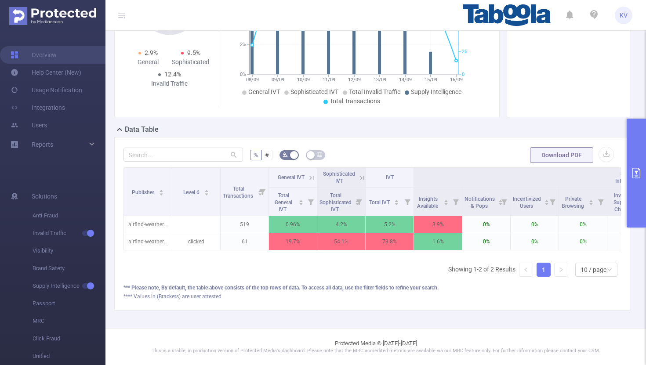
click at [361, 176] on icon at bounding box center [362, 178] width 8 height 8
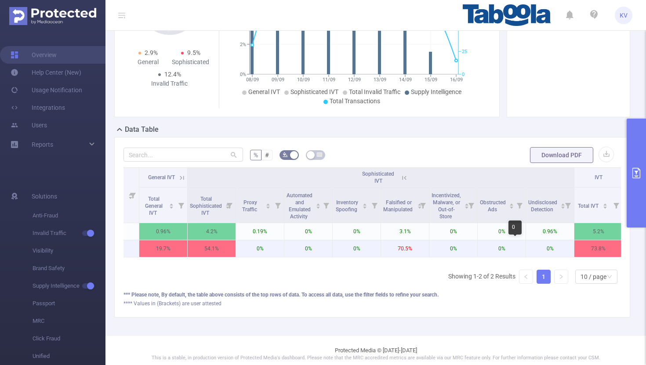
scroll to position [0, 130]
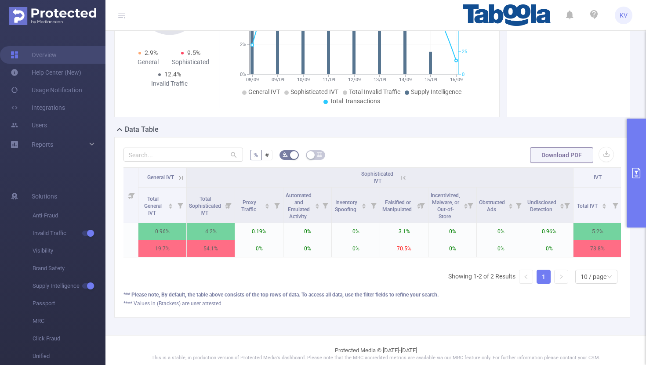
click at [404, 178] on icon at bounding box center [403, 178] width 4 height 4
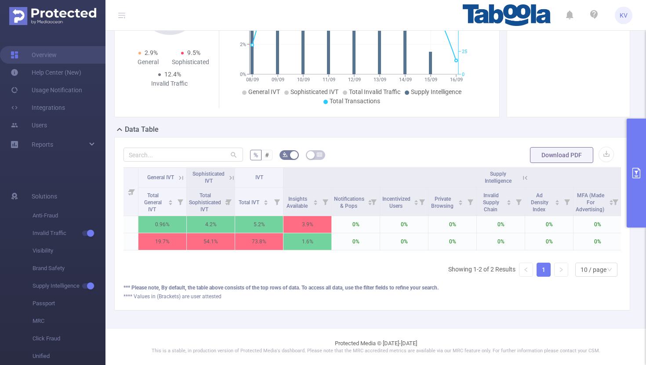
click at [180, 177] on icon at bounding box center [181, 178] width 8 height 8
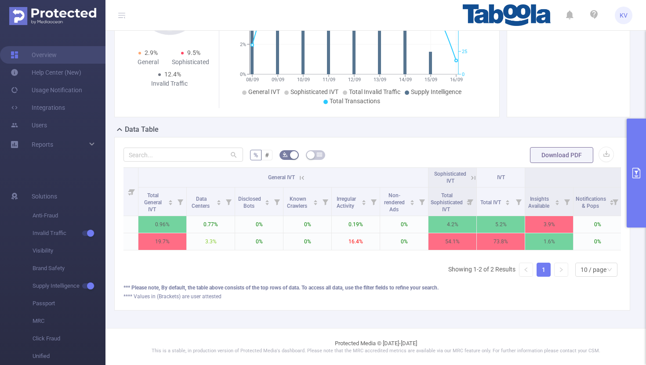
click at [471, 178] on icon at bounding box center [473, 178] width 8 height 8
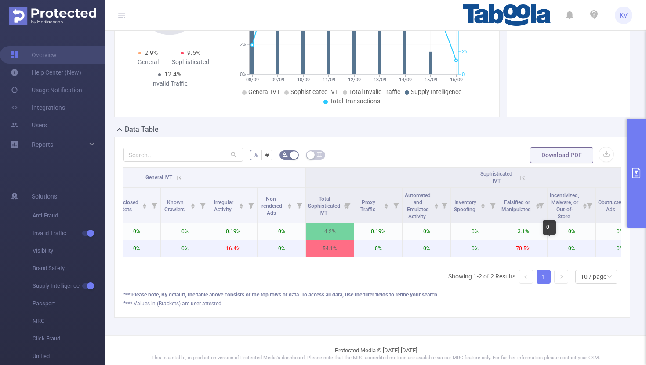
scroll to position [0, 254]
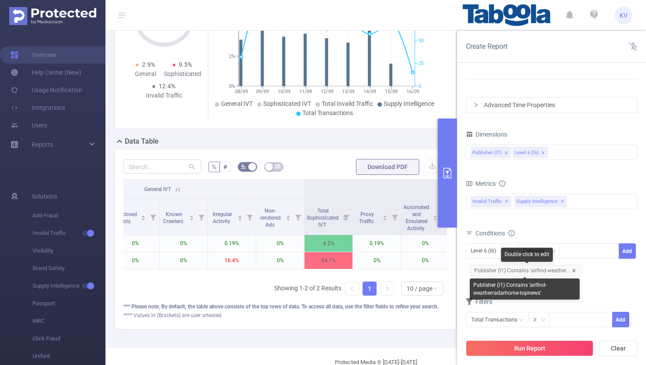
click at [573, 270] on icon "icon: close" at bounding box center [573, 270] width 4 height 4
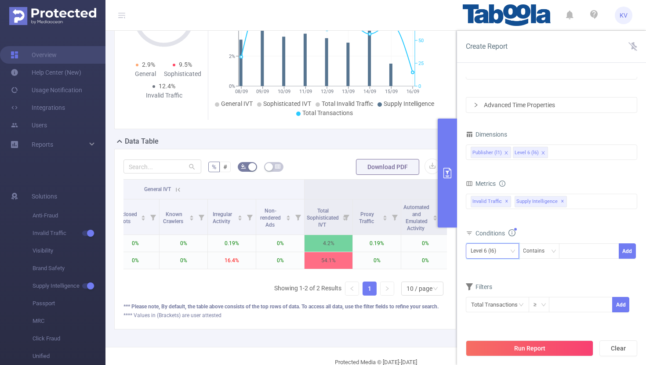
click at [515, 248] on div "Level 6 (l6)" at bounding box center [492, 250] width 53 height 15
click at [501, 273] on li "Publisher (l1)" at bounding box center [492, 269] width 53 height 14
click at [574, 255] on div at bounding box center [588, 251] width 51 height 14
paste input "keren-cardgamesz"
type input "keren-cardgamesz"
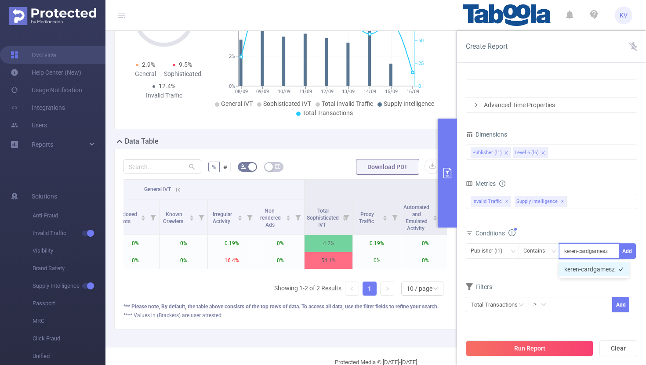
click at [588, 270] on li "keren-cardgamesz" at bounding box center [594, 269] width 70 height 14
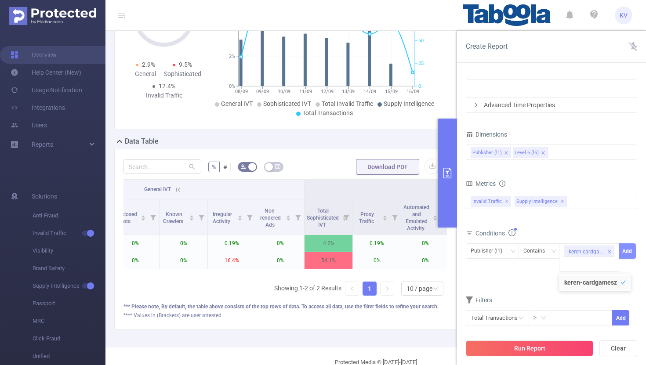
click at [629, 251] on button "Add" at bounding box center [626, 250] width 17 height 15
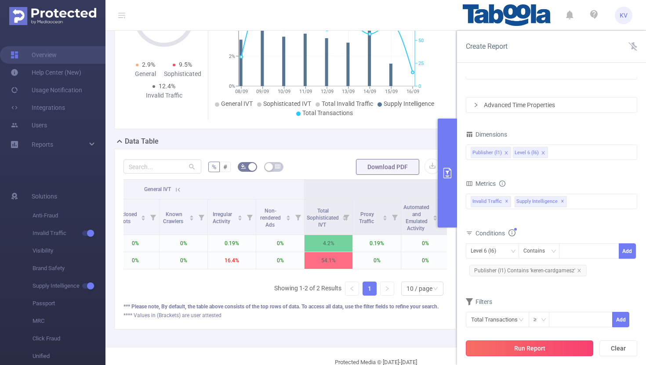
click at [543, 348] on button "Run Report" at bounding box center [529, 348] width 127 height 16
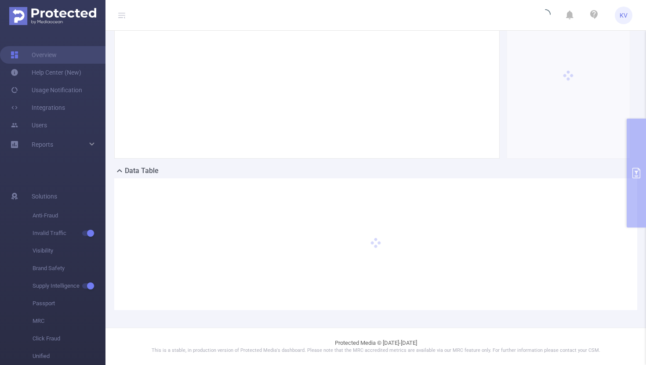
scroll to position [77, 0]
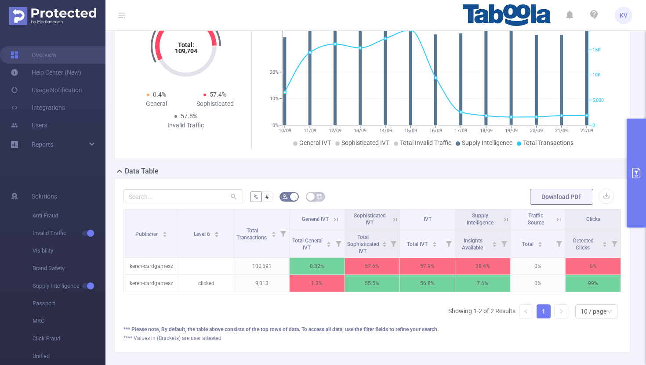
click at [394, 220] on icon at bounding box center [395, 220] width 8 height 8
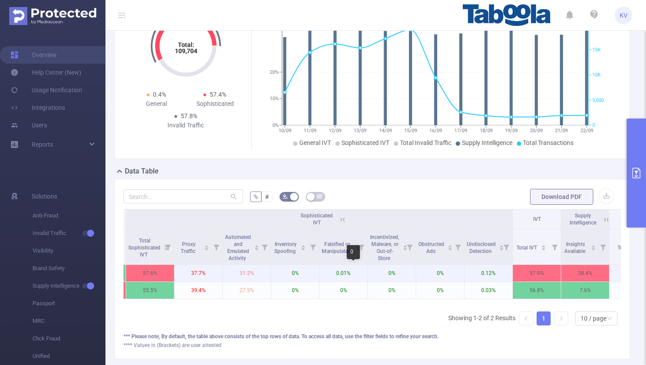
scroll to position [0, 188]
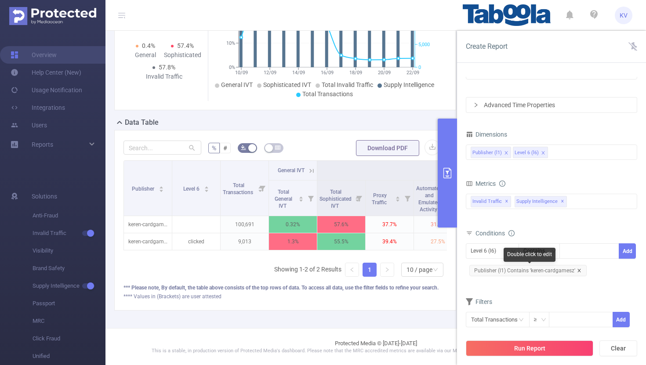
click at [577, 270] on icon "icon: close" at bounding box center [578, 270] width 3 height 3
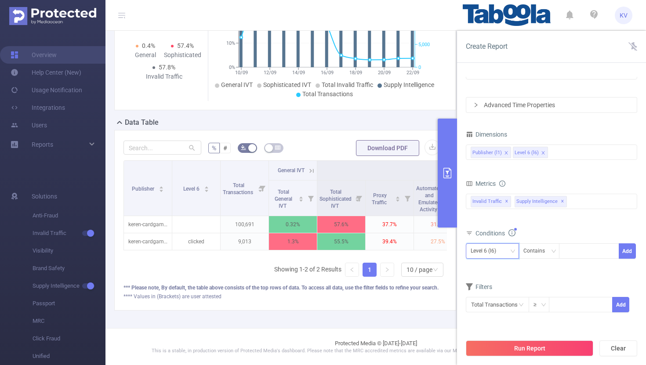
click at [511, 250] on icon "icon: down" at bounding box center [512, 251] width 5 height 5
click at [502, 269] on li "Publisher (l1)" at bounding box center [492, 269] width 53 height 14
click at [580, 252] on div at bounding box center [588, 251] width 51 height 14
paste input "pushnami-financialassistance"
type input "pushnami-financialassistance"
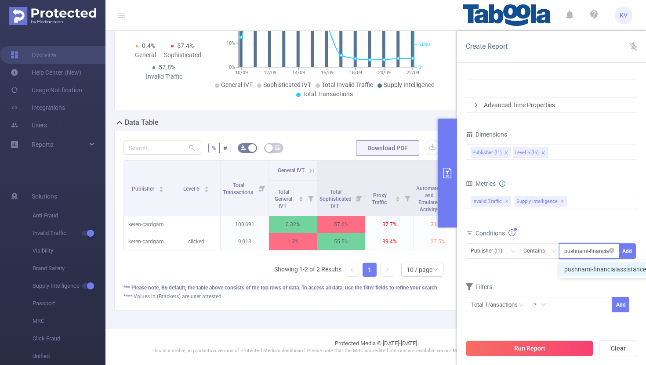
scroll to position [0, 20]
click at [586, 268] on li "pushnami-financialassistance" at bounding box center [609, 269] width 101 height 14
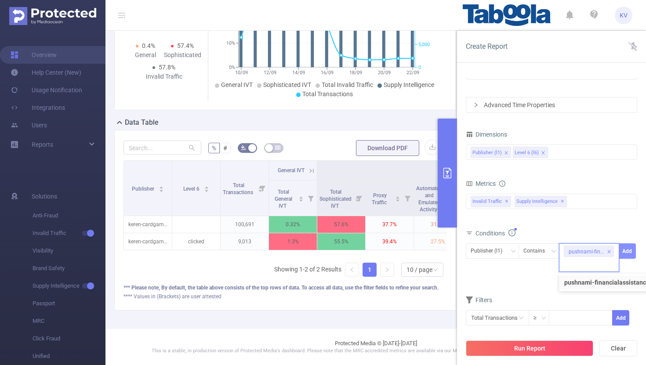
click at [624, 255] on button "Add" at bounding box center [626, 250] width 17 height 15
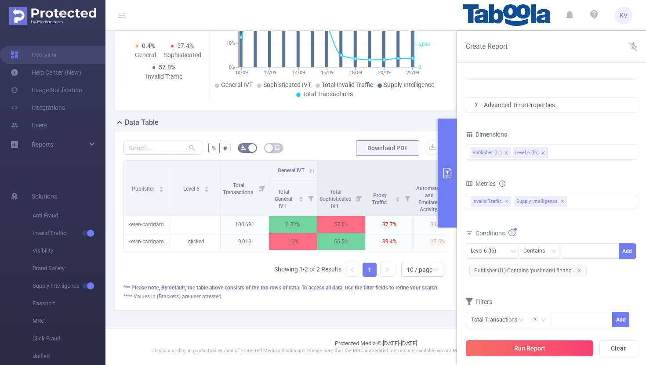
click at [539, 349] on button "Run Report" at bounding box center [529, 348] width 127 height 16
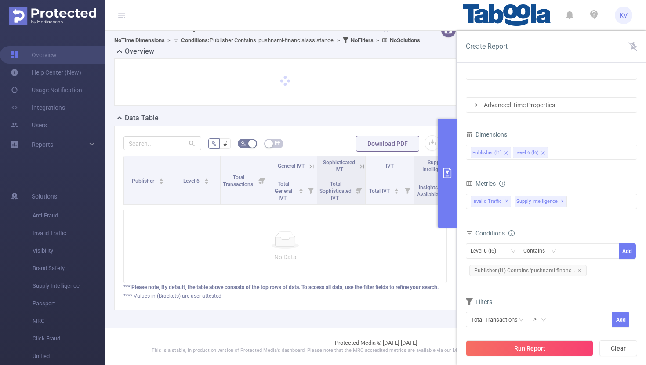
scroll to position [23, 0]
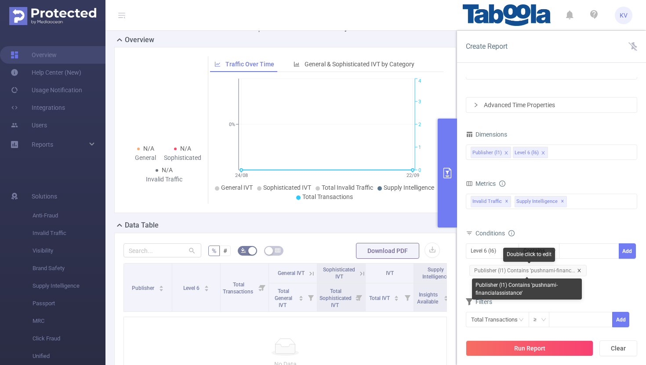
click at [577, 271] on icon "icon: close" at bounding box center [579, 270] width 4 height 4
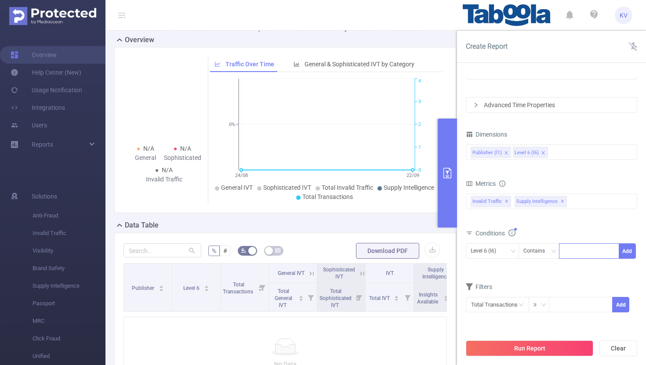
click at [569, 250] on div at bounding box center [588, 251] width 51 height 14
click at [513, 250] on icon "icon: down" at bounding box center [512, 251] width 5 height 5
click at [494, 268] on li "Publisher (l1)" at bounding box center [492, 269] width 53 height 14
click at [584, 251] on div at bounding box center [588, 251] width 51 height 14
paste input "rollingdigital-yehgamesite"
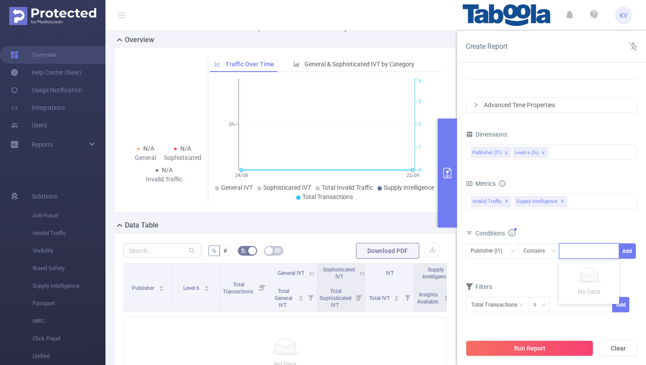
type input "rollingdigital-yehgamesite"
click at [593, 275] on li "rollingdigital-yehgamesite" at bounding box center [603, 269] width 89 height 14
click at [637, 249] on div "Time Range [DATE] 00:00 _ [DATE] 23:59 Advanced Time Properties Dimensions Publ…" at bounding box center [551, 224] width 189 height 312
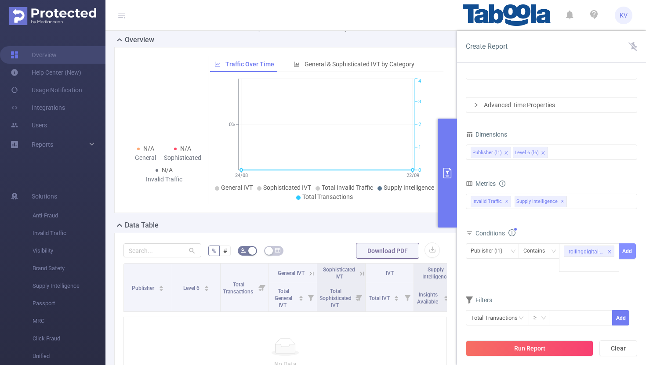
click at [631, 249] on button "Add" at bounding box center [626, 250] width 17 height 15
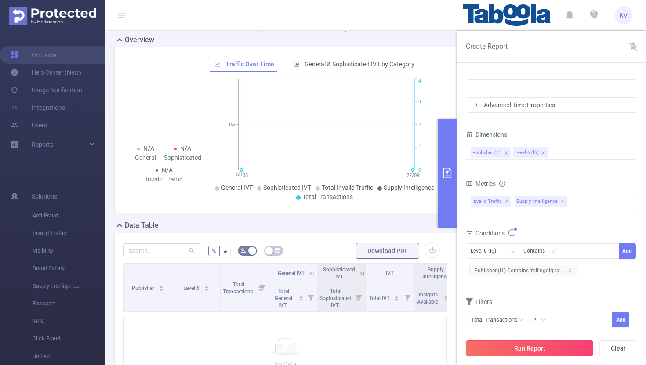
click at [527, 351] on button "Run Report" at bounding box center [529, 348] width 127 height 16
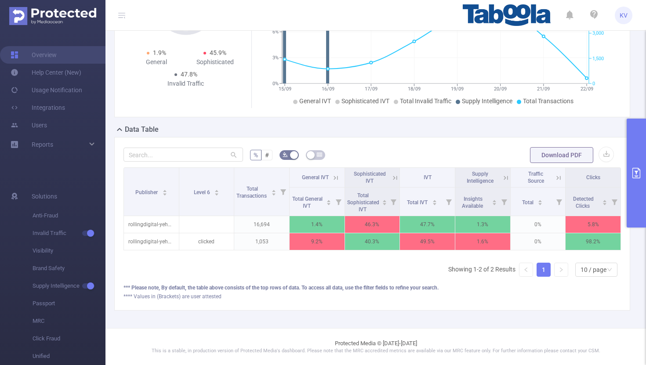
scroll to position [0, 2]
click at [334, 178] on icon at bounding box center [334, 178] width 8 height 8
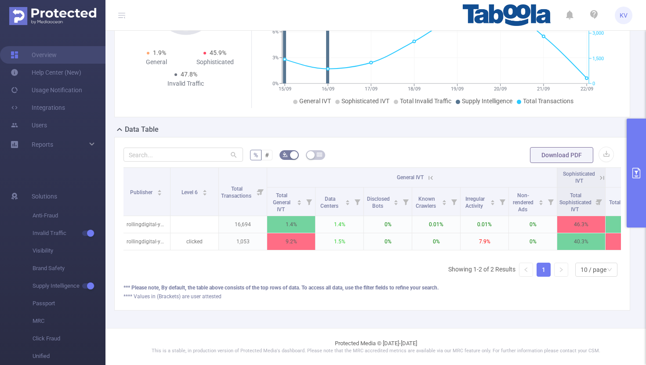
click at [429, 178] on icon at bounding box center [431, 178] width 4 height 4
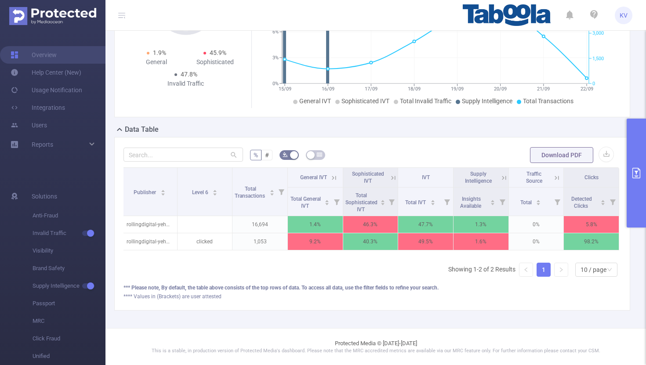
click at [393, 177] on icon at bounding box center [393, 178] width 8 height 8
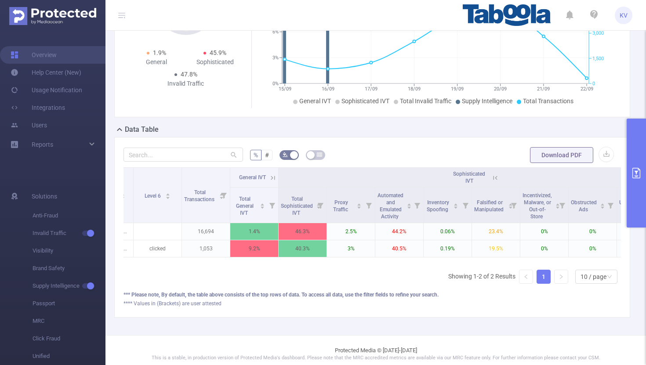
scroll to position [0, 49]
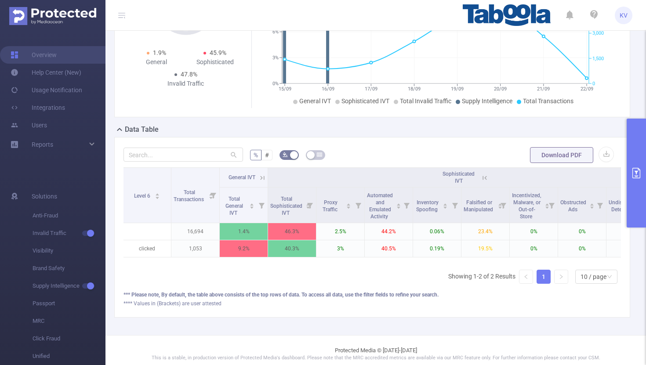
click at [485, 176] on icon at bounding box center [484, 178] width 8 height 8
